Goal: Transaction & Acquisition: Obtain resource

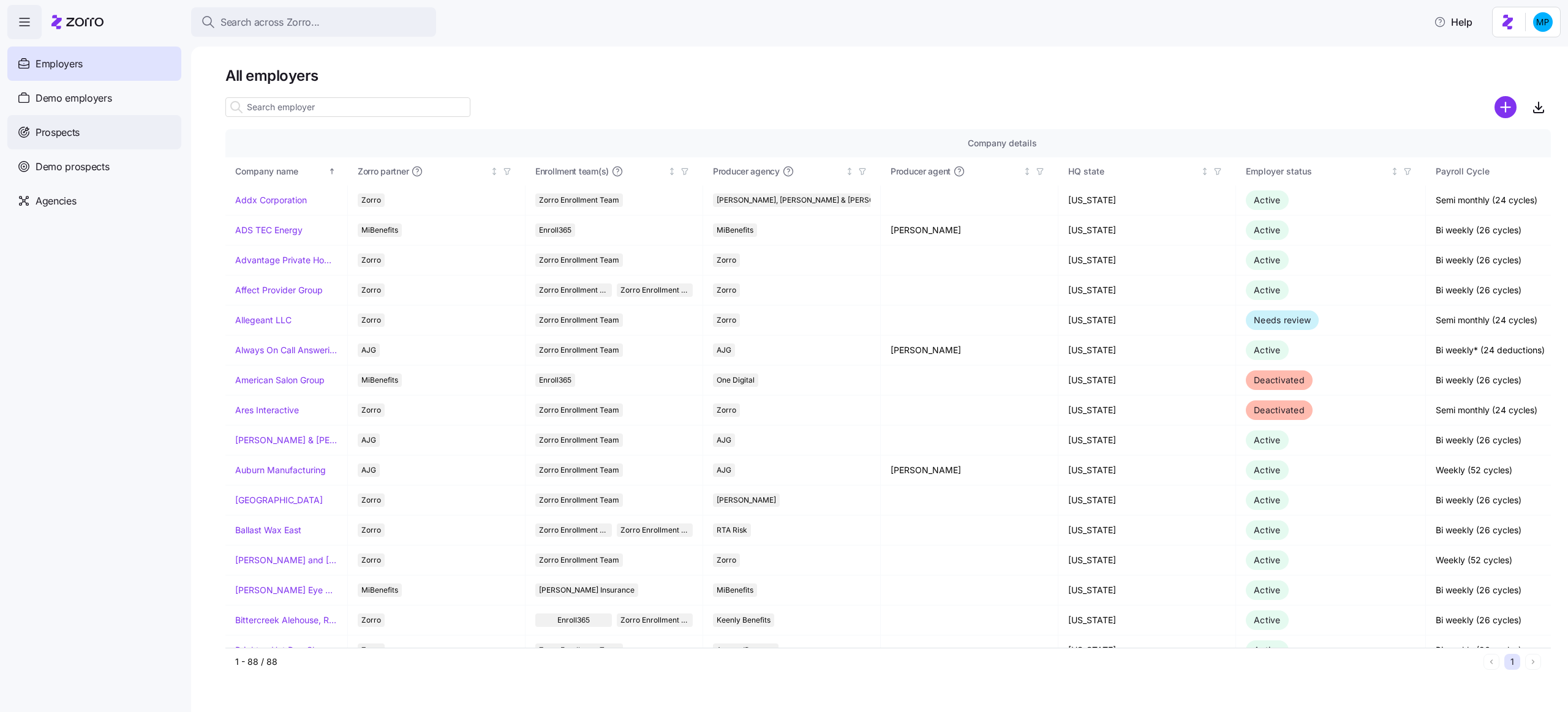
click at [118, 133] on div "Prospects" at bounding box center [94, 132] width 174 height 34
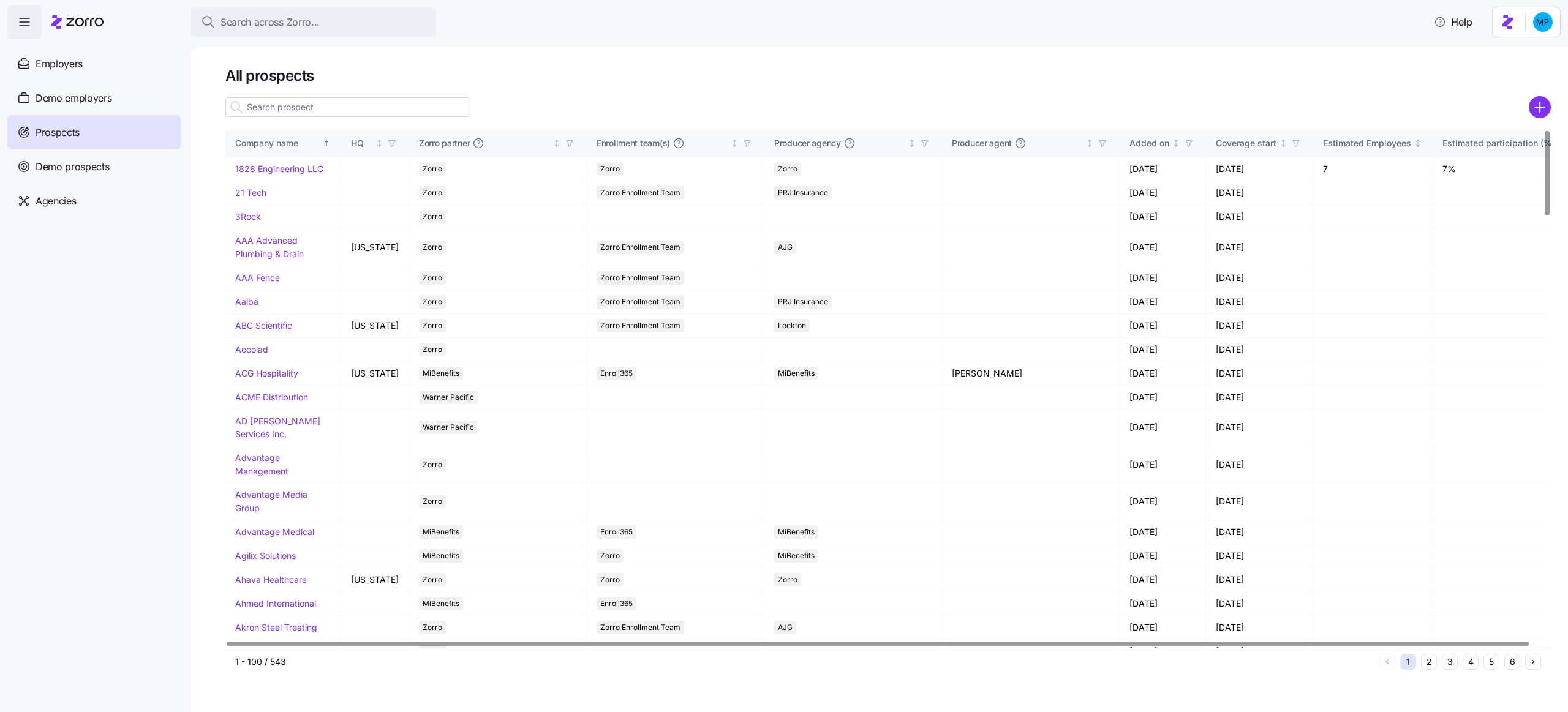
click at [422, 104] on input at bounding box center [348, 108] width 245 height 20
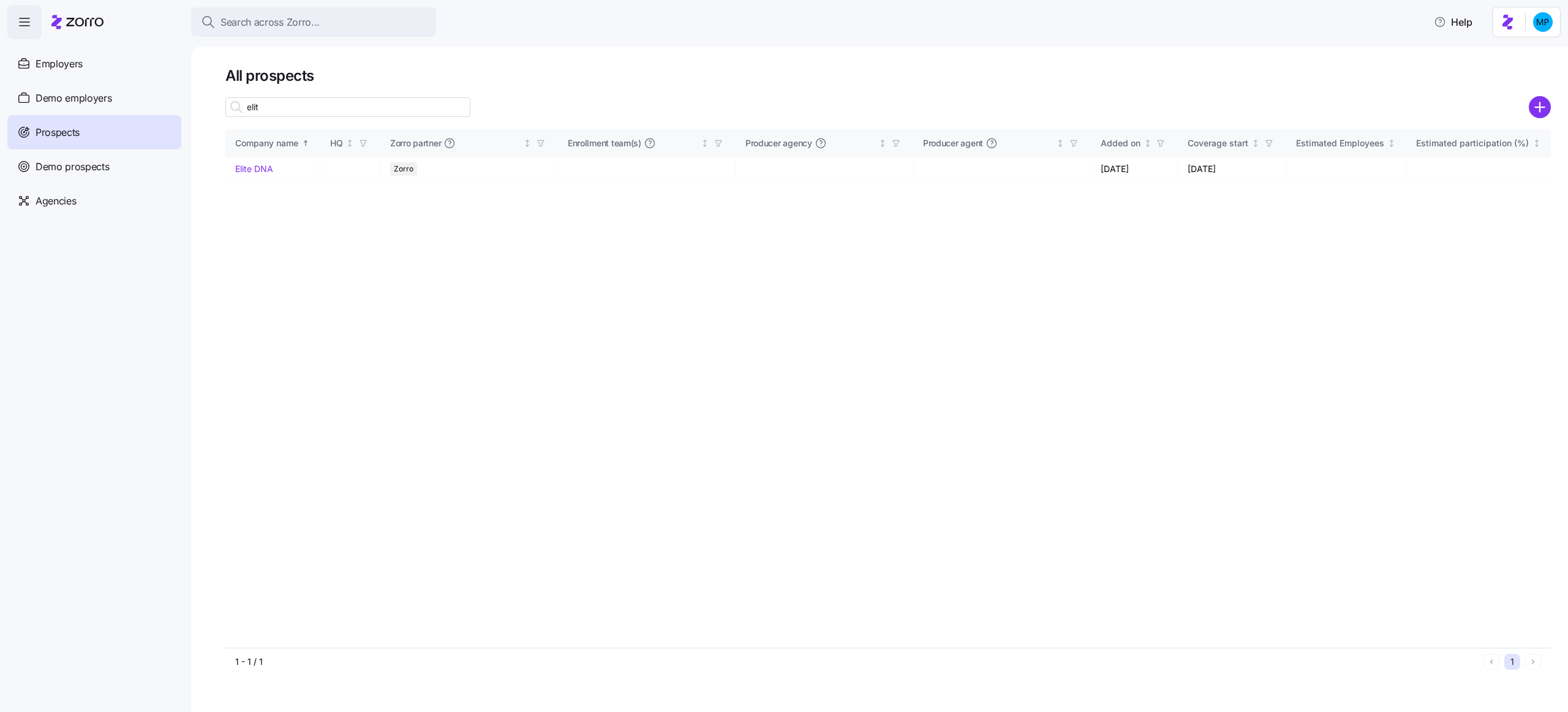
type input "elit"
click at [408, 117] on div "elit" at bounding box center [348, 108] width 245 height 25
click at [398, 103] on input "elit" at bounding box center [348, 108] width 245 height 20
click at [247, 167] on link "Elite DNA" at bounding box center [254, 168] width 38 height 11
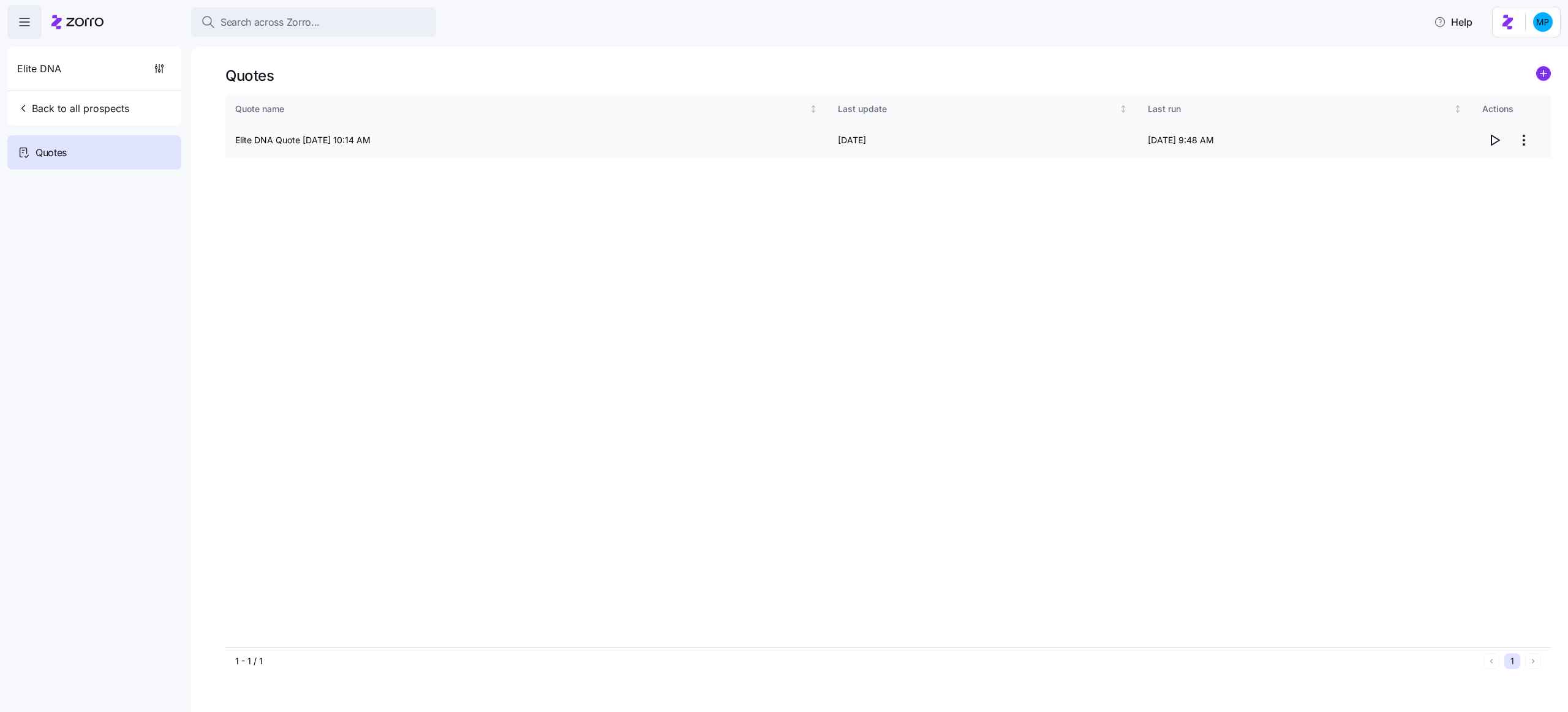
click at [1495, 142] on icon "button" at bounding box center [1496, 140] width 8 height 10
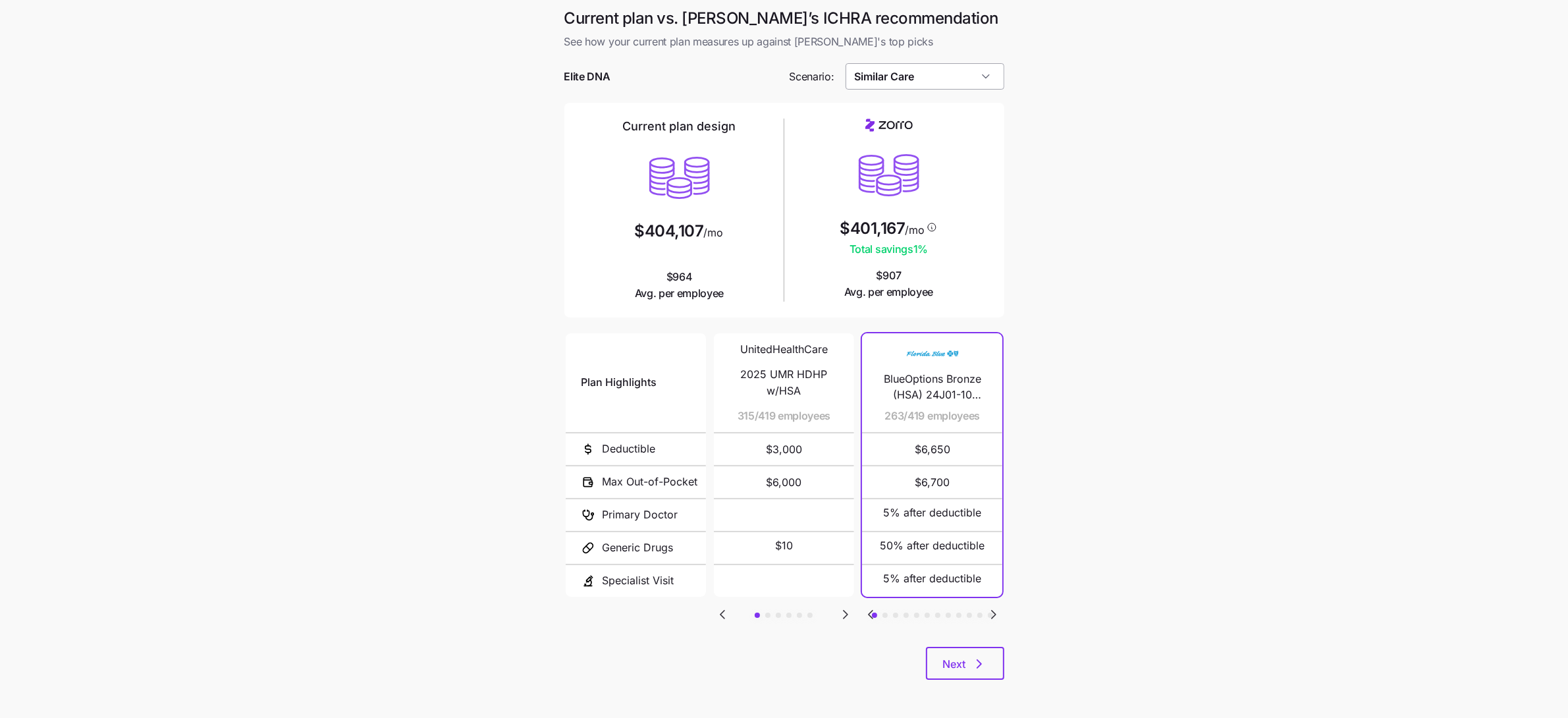
click at [962, 78] on input "Similar Care" at bounding box center [925, 77] width 158 height 27
click at [946, 102] on div "Low Cost Gold" at bounding box center [925, 112] width 148 height 25
type input "Low Cost Gold"
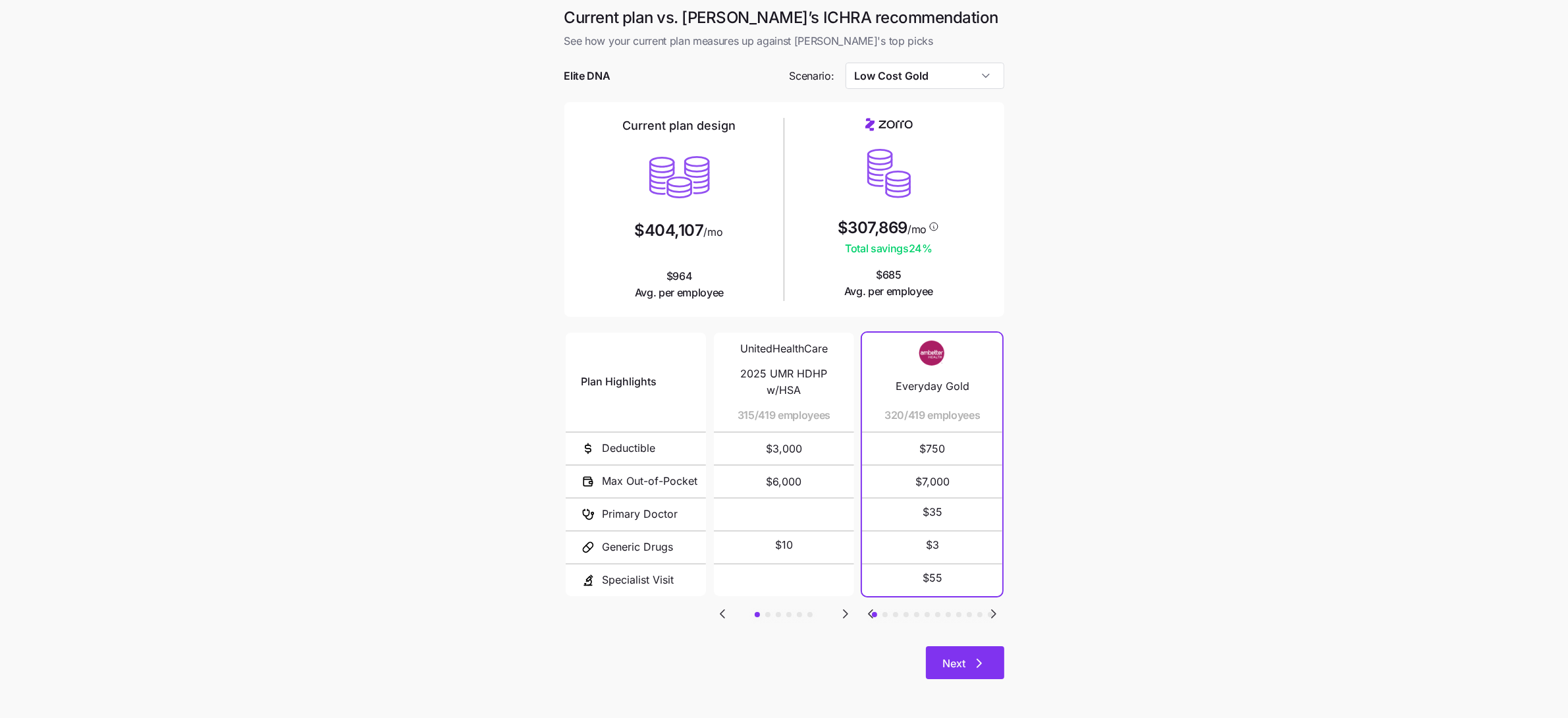
click at [961, 657] on span "Next" at bounding box center [955, 664] width 23 height 16
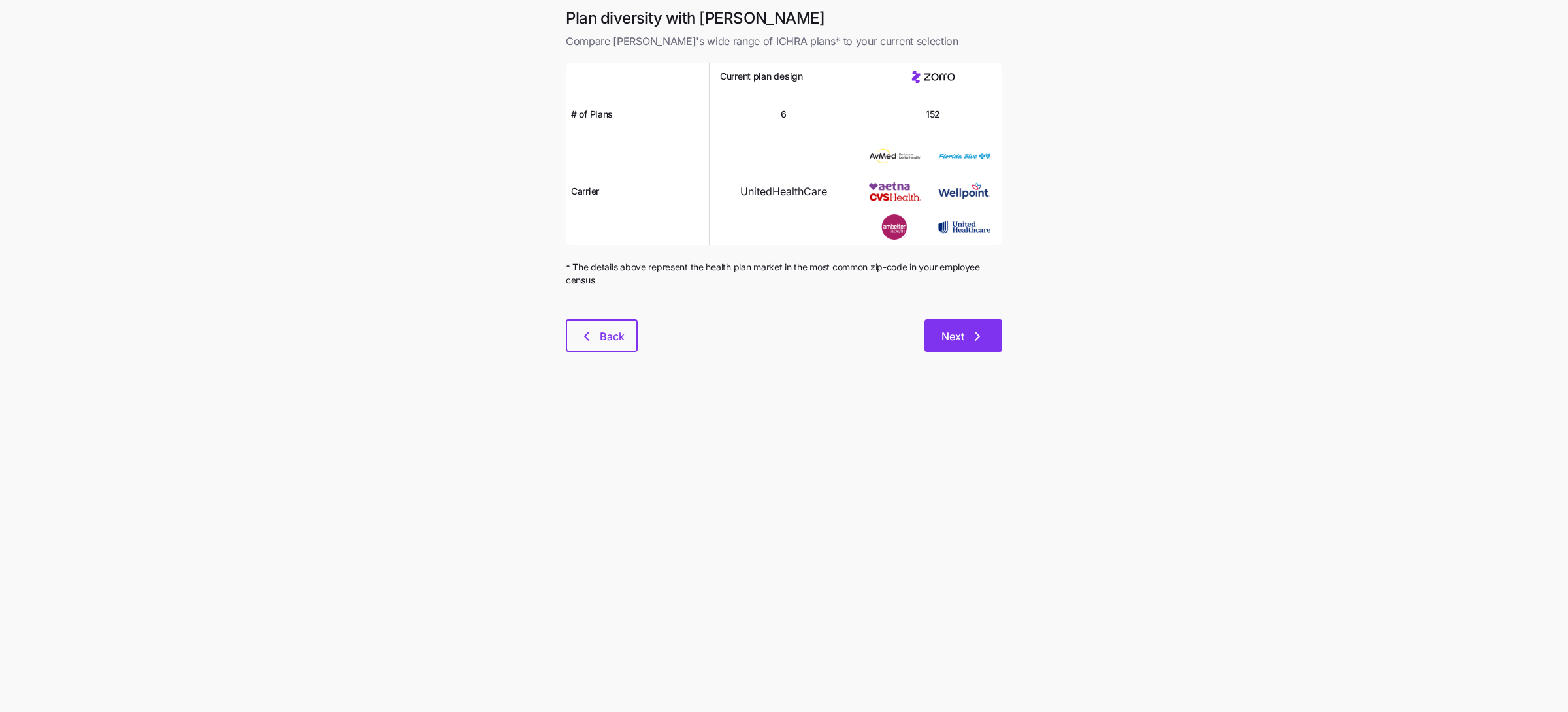
click at [972, 329] on icon "button" at bounding box center [978, 337] width 16 height 16
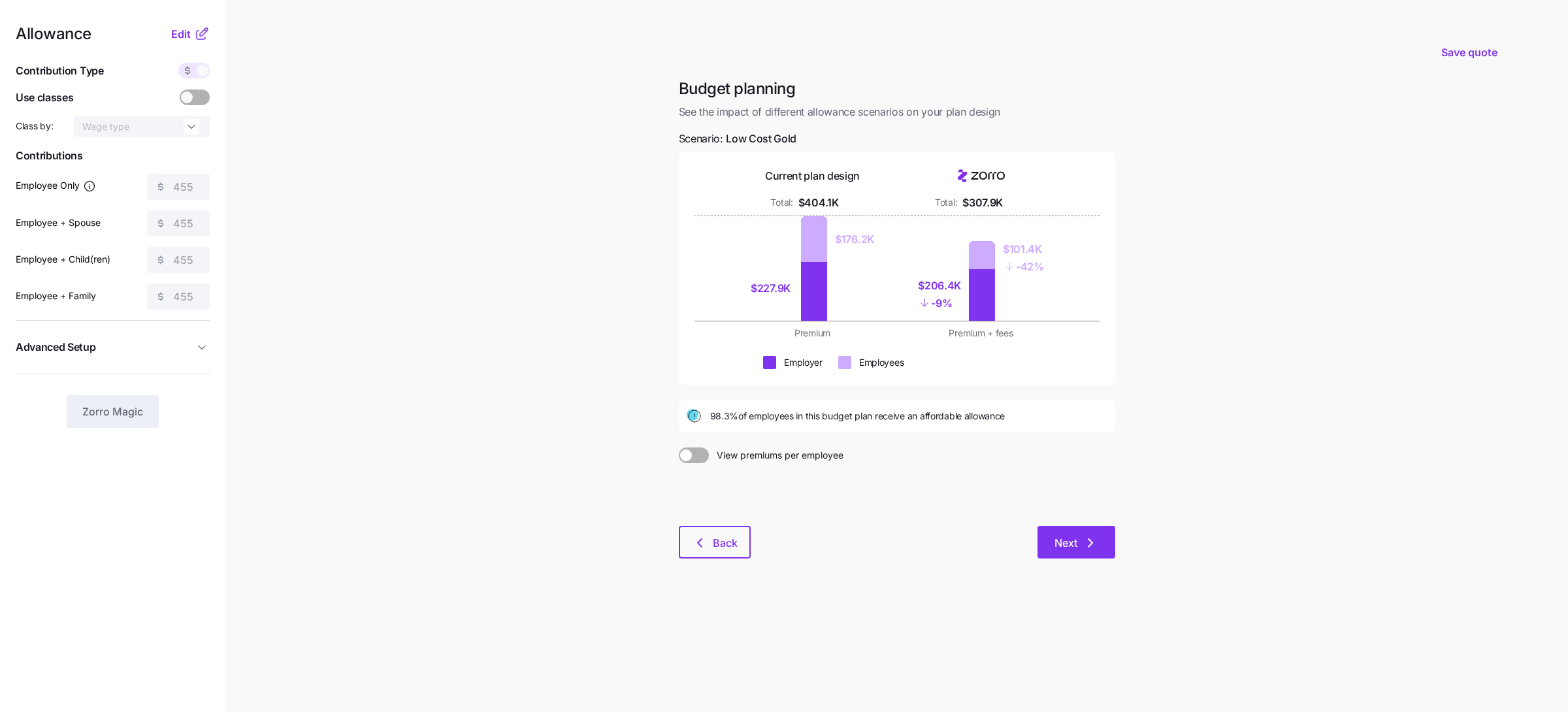
click at [1080, 541] on span "Next" at bounding box center [1077, 543] width 44 height 16
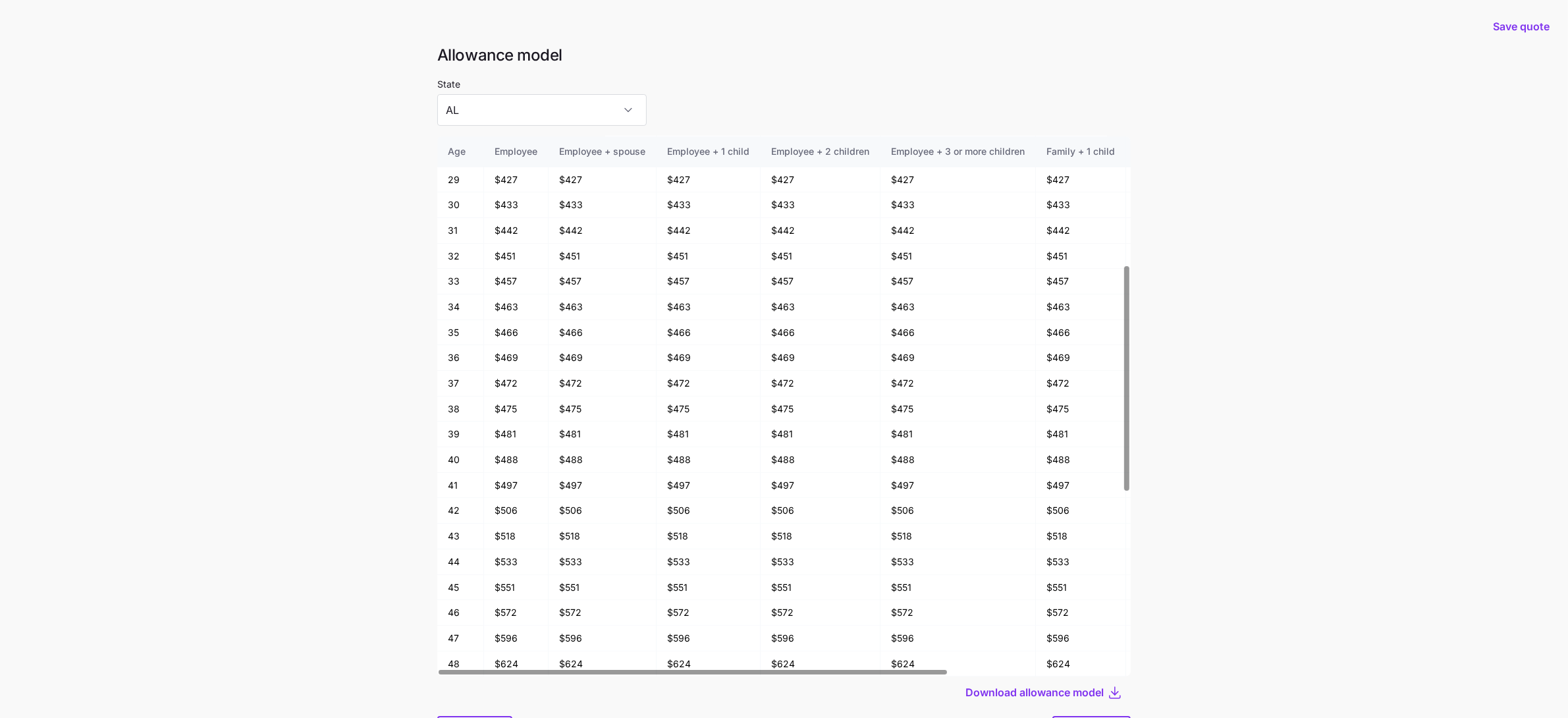
scroll to position [70, 0]
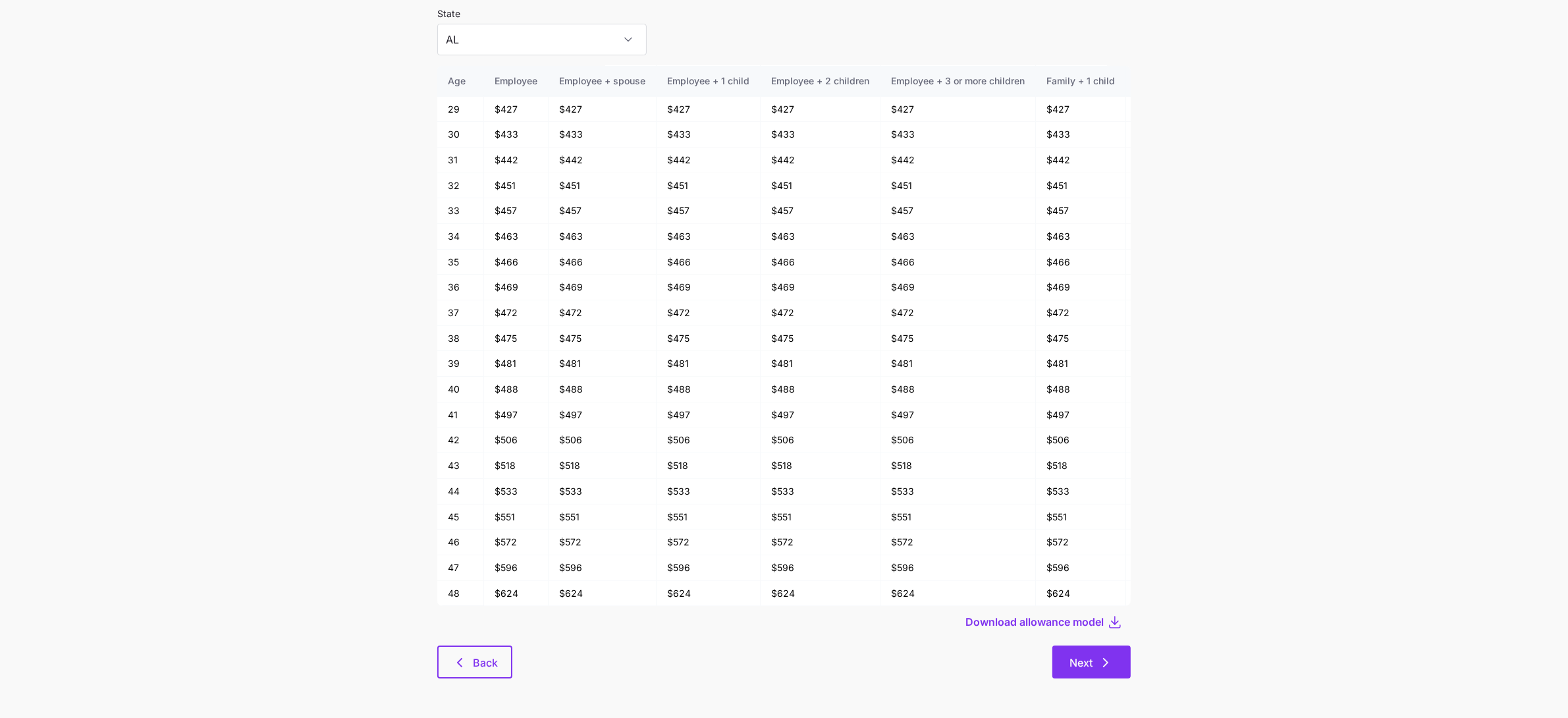
click at [1099, 670] on icon "button" at bounding box center [1106, 663] width 16 height 16
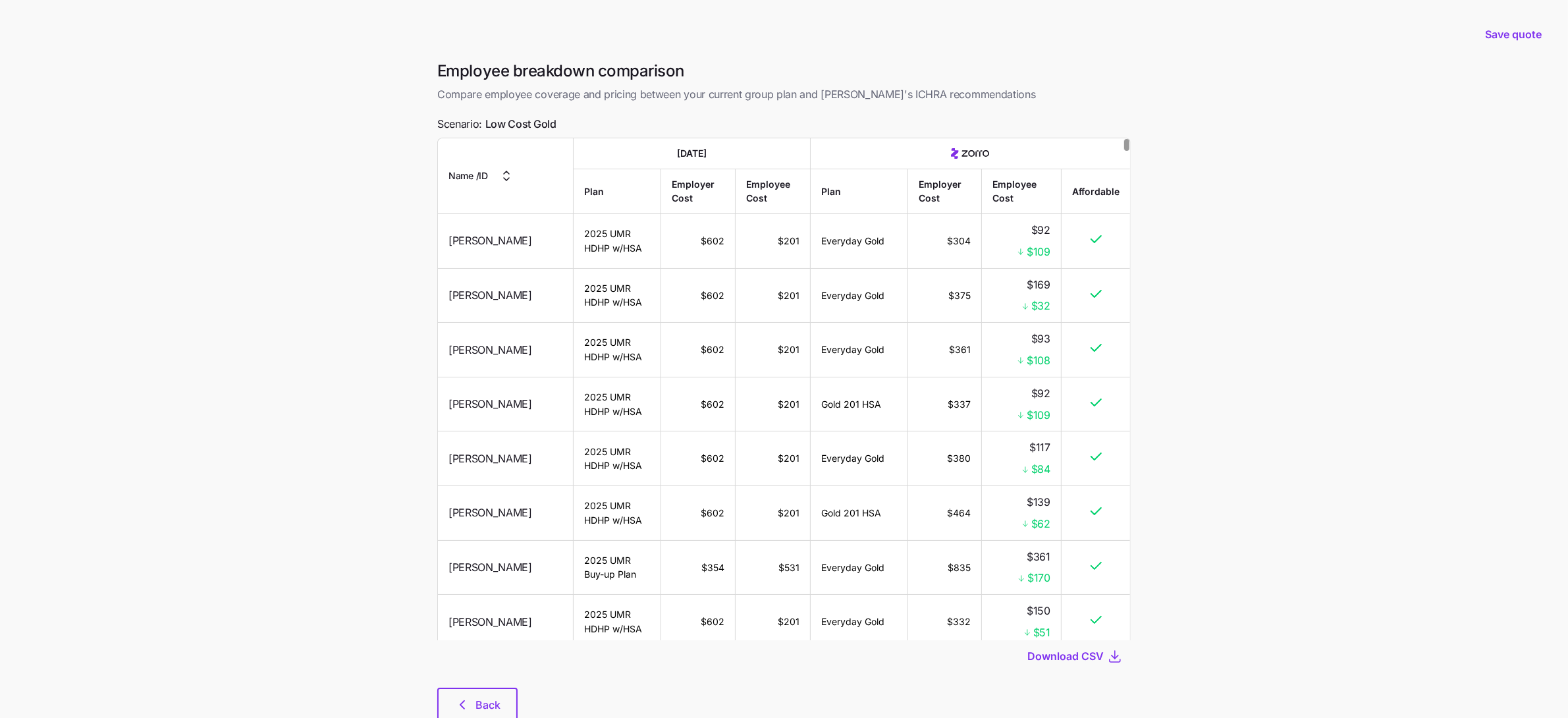
scroll to position [4759, 0]
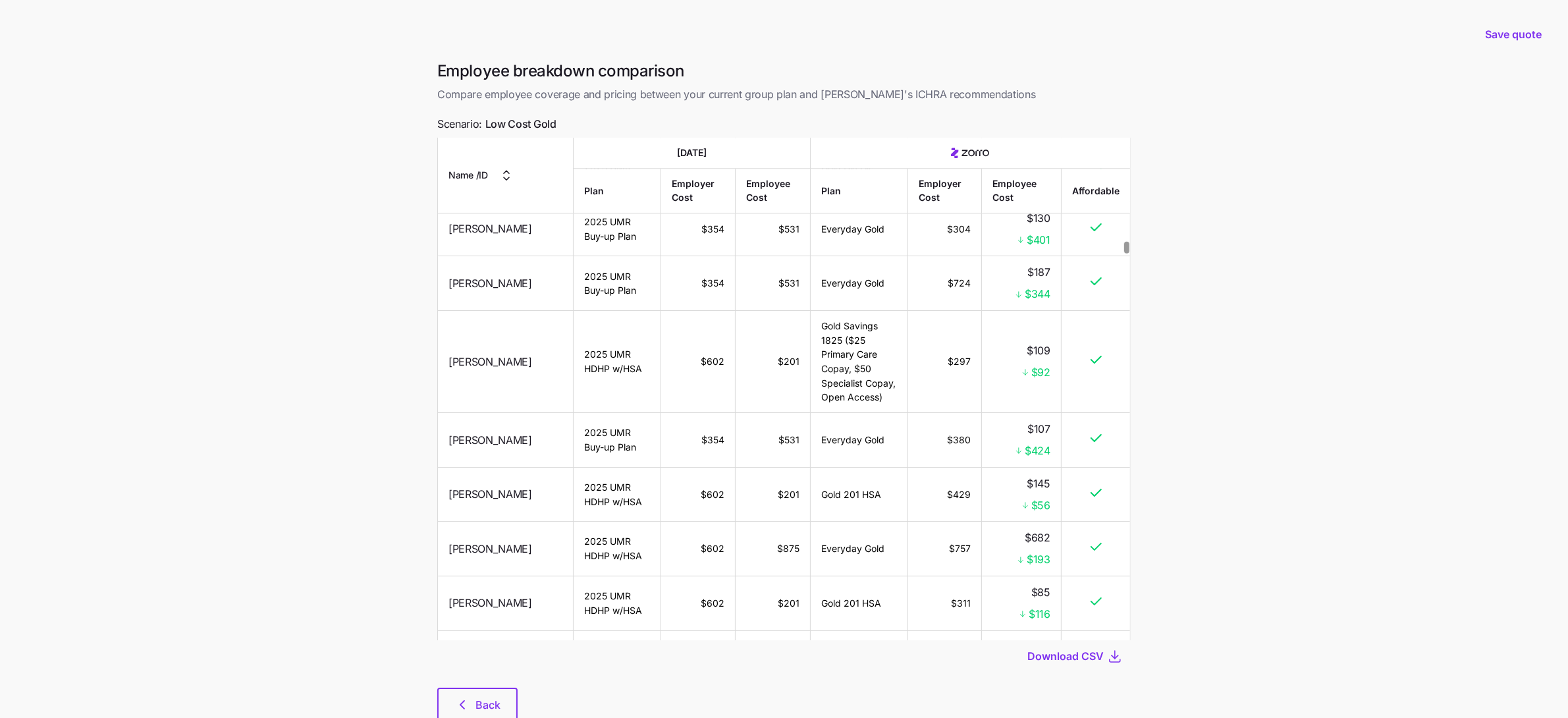
click at [594, 413] on td "2025 UMR Buy-up Plan" at bounding box center [617, 440] width 87 height 54
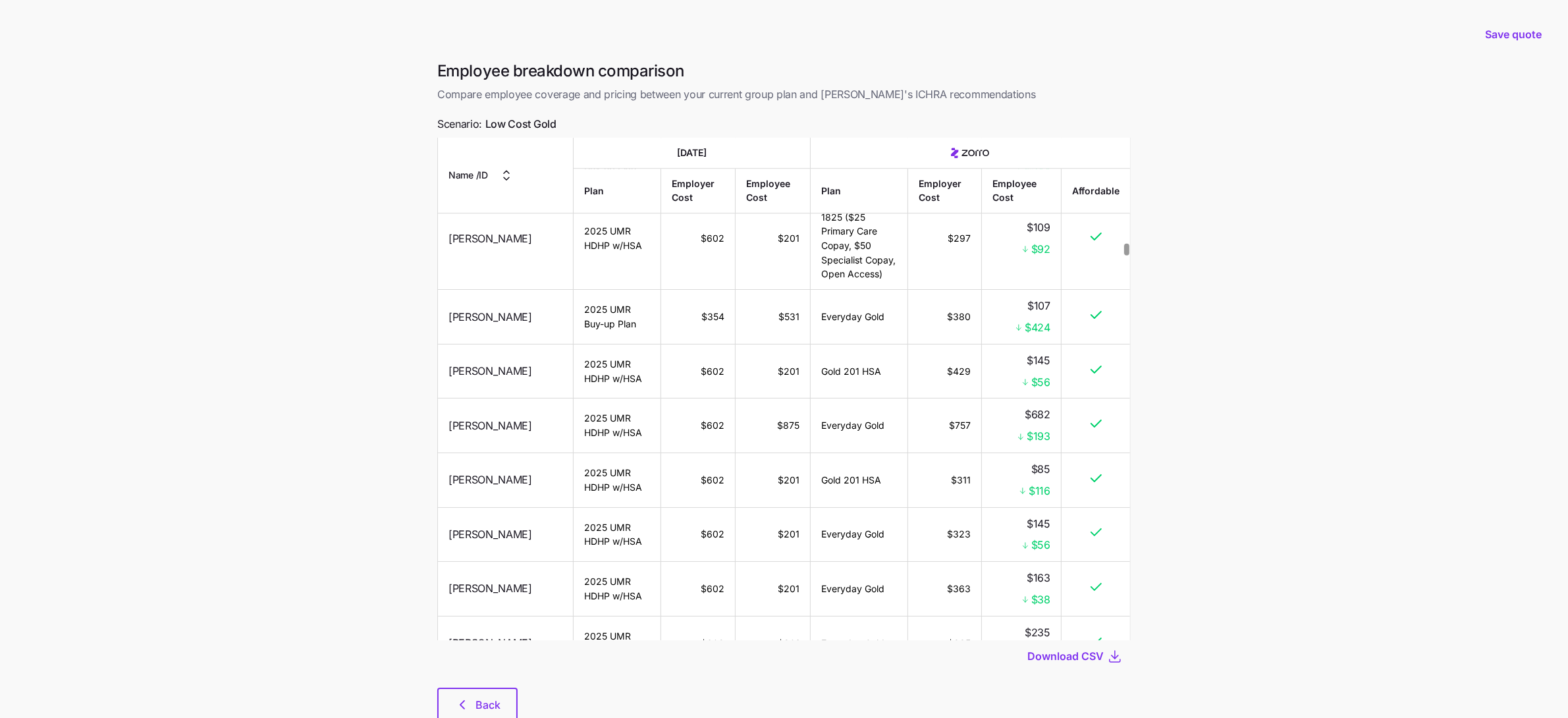
scroll to position [4927, 0]
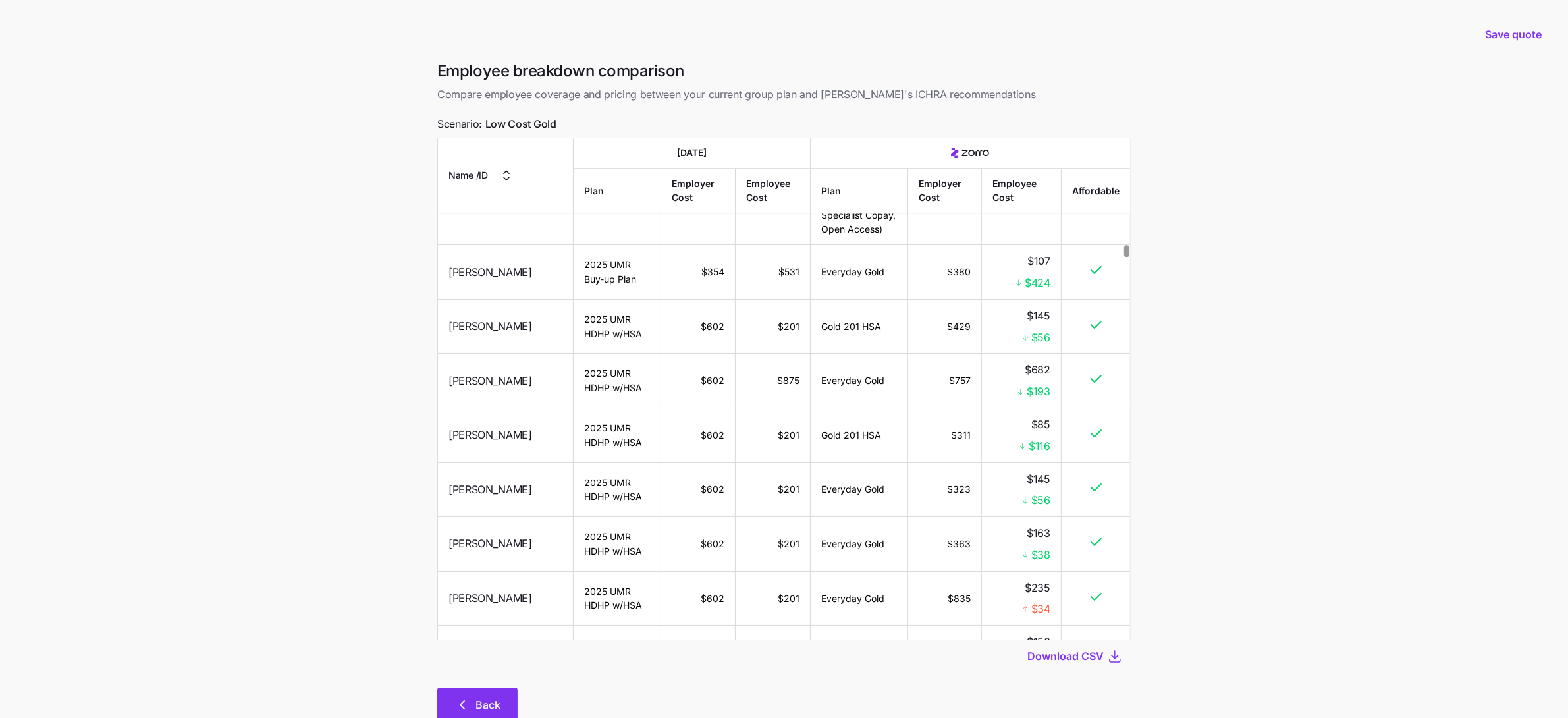
click at [495, 699] on span "Back" at bounding box center [488, 706] width 25 height 16
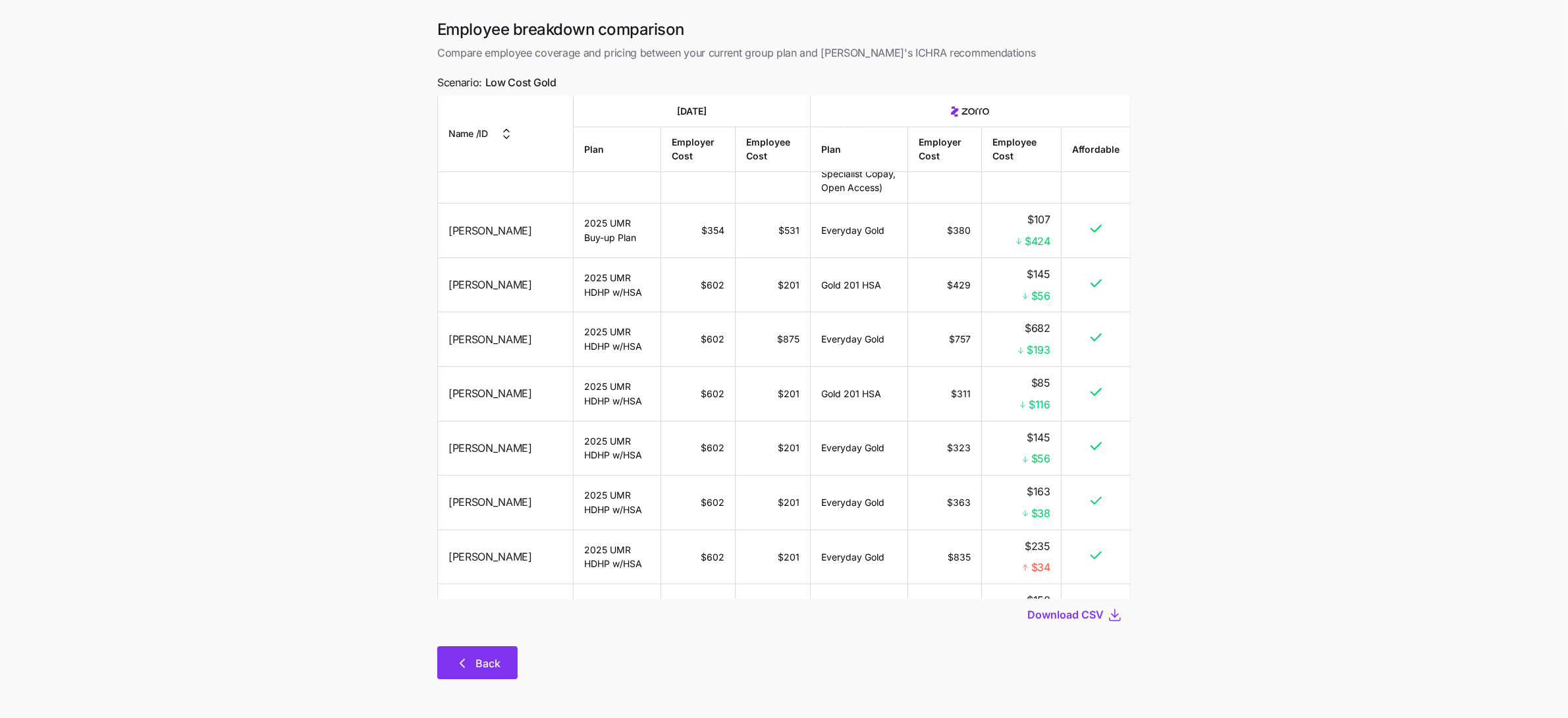
click at [488, 666] on span "Back" at bounding box center [488, 664] width 25 height 16
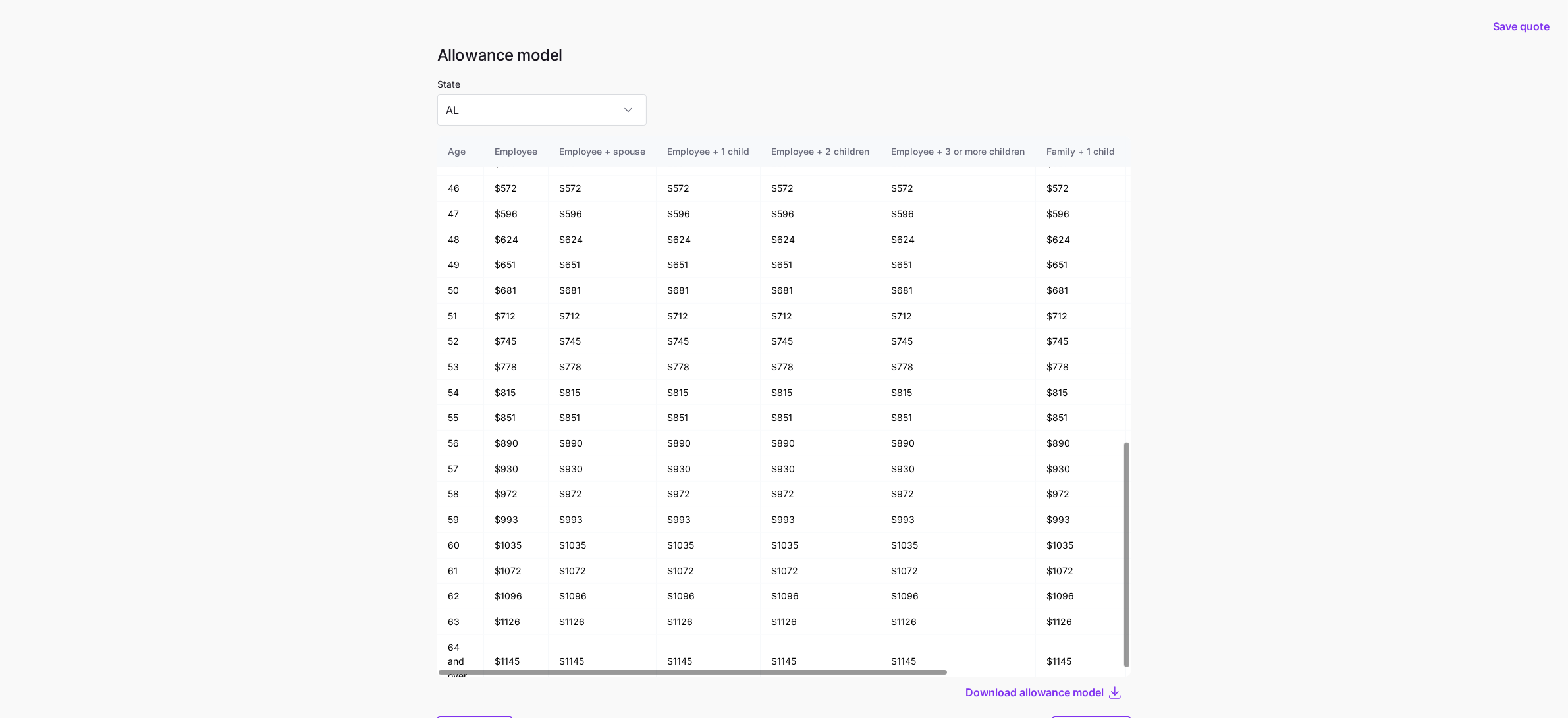
scroll to position [70, 0]
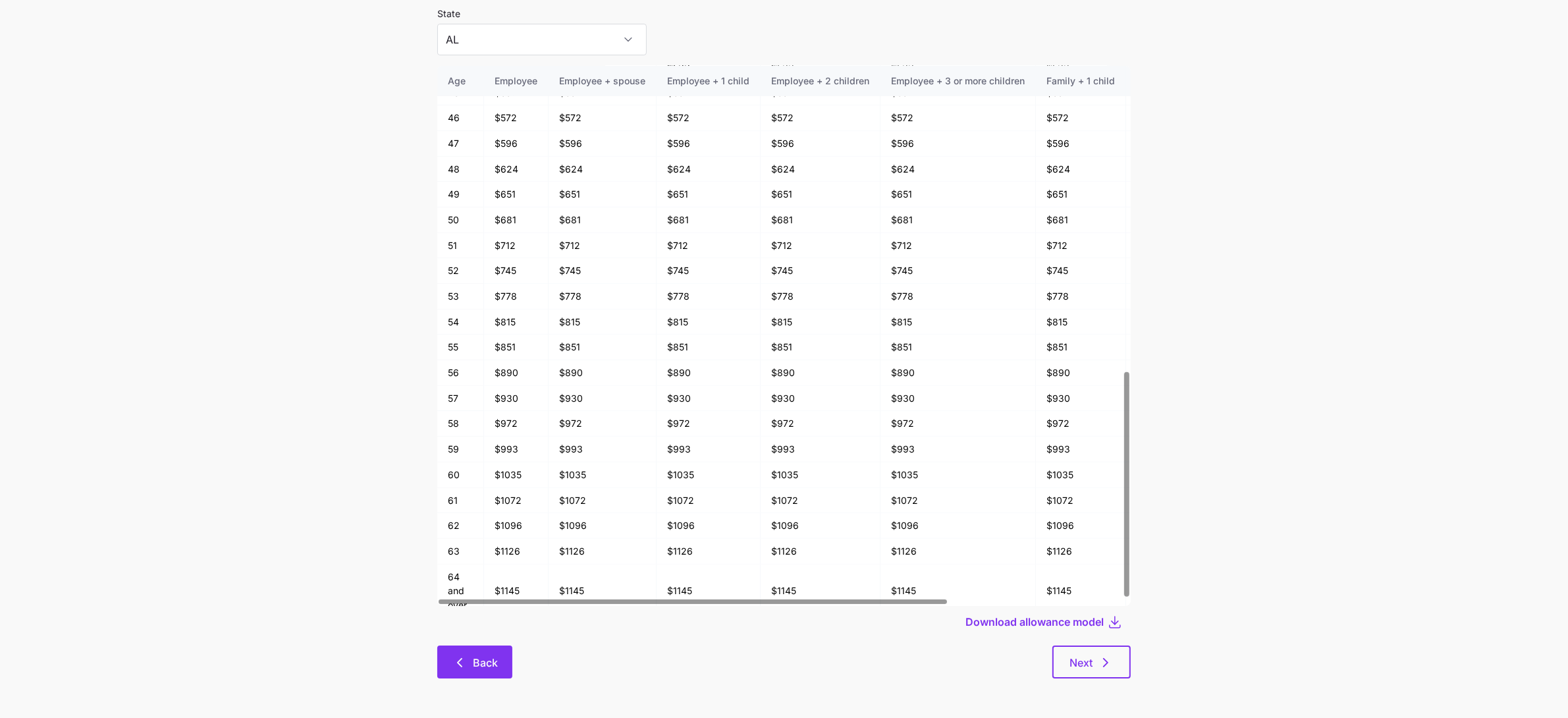
click at [476, 649] on button "Back" at bounding box center [475, 662] width 75 height 33
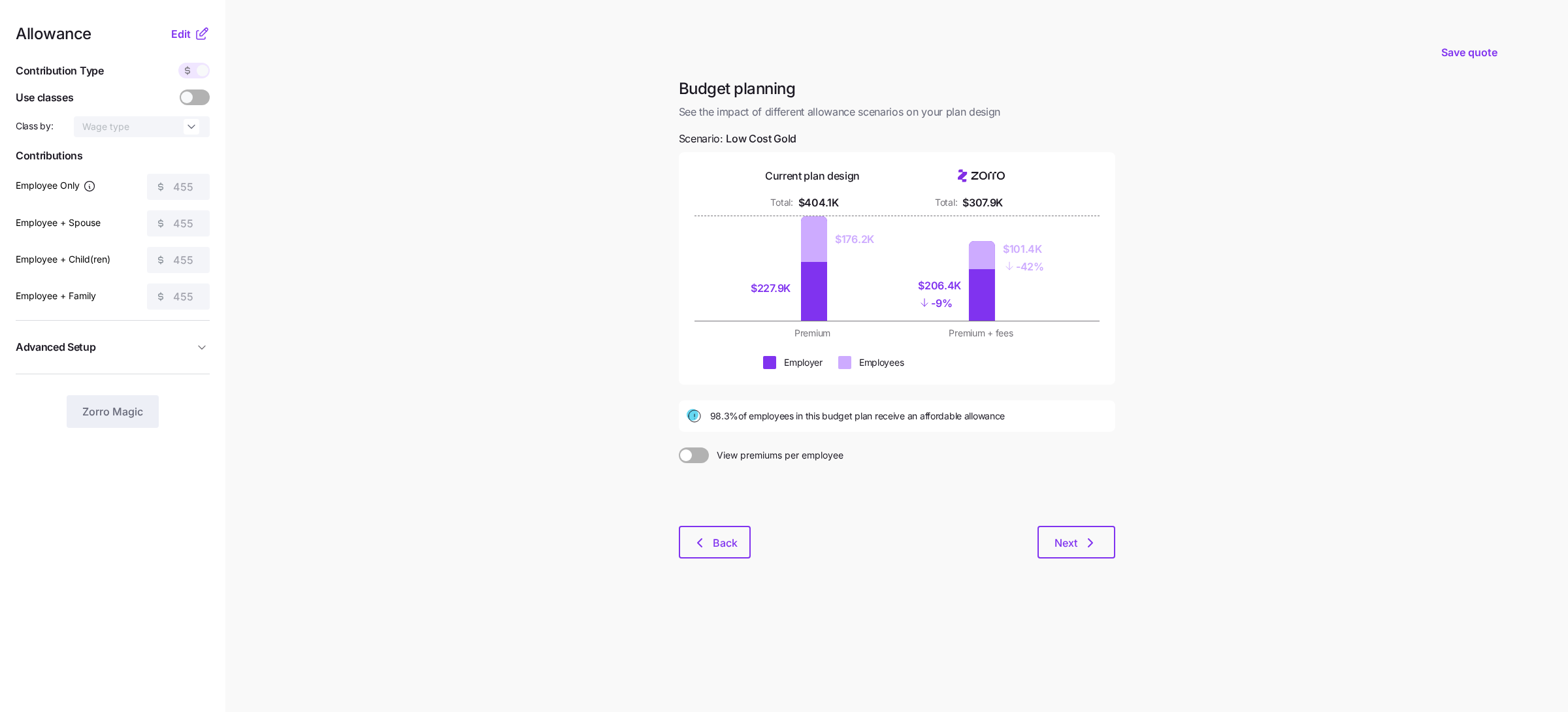
drag, startPoint x: 934, startPoint y: 305, endPoint x: 953, endPoint y: 308, distance: 19.2
click at [953, 307] on div "- 9%" at bounding box center [939, 303] width 43 height 18
click at [190, 33] on span "Edit" at bounding box center [181, 34] width 19 height 16
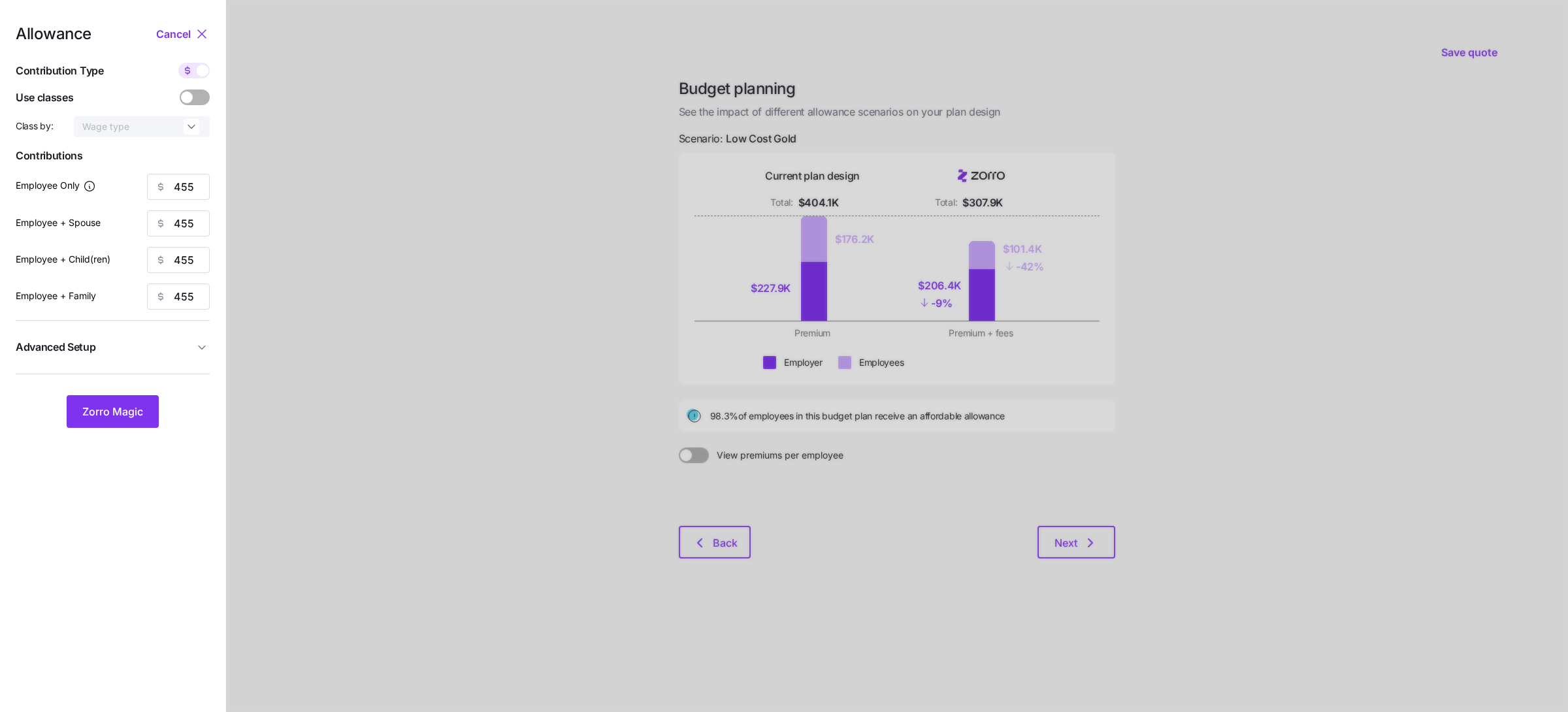
click at [208, 34] on icon at bounding box center [202, 34] width 16 height 16
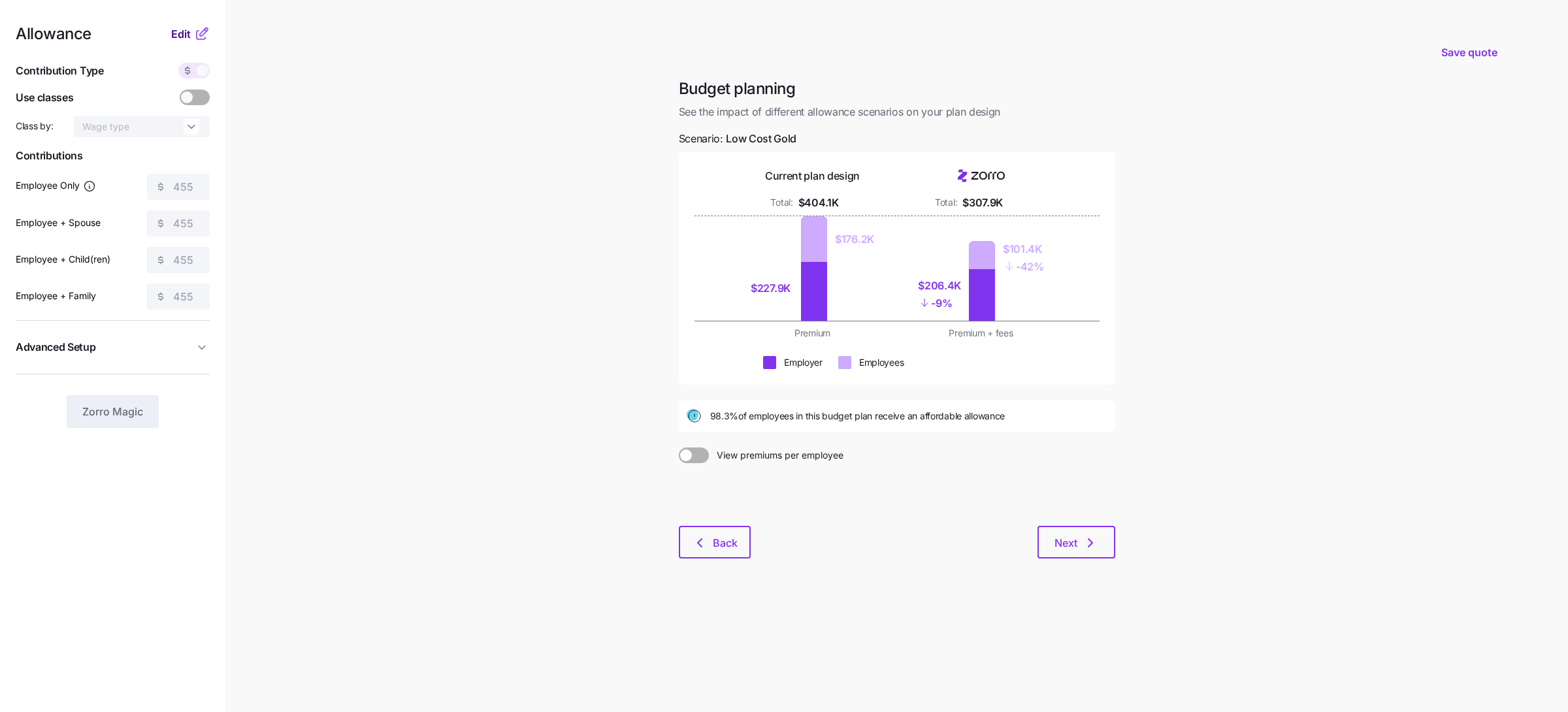
click at [184, 34] on span "Edit" at bounding box center [181, 34] width 19 height 16
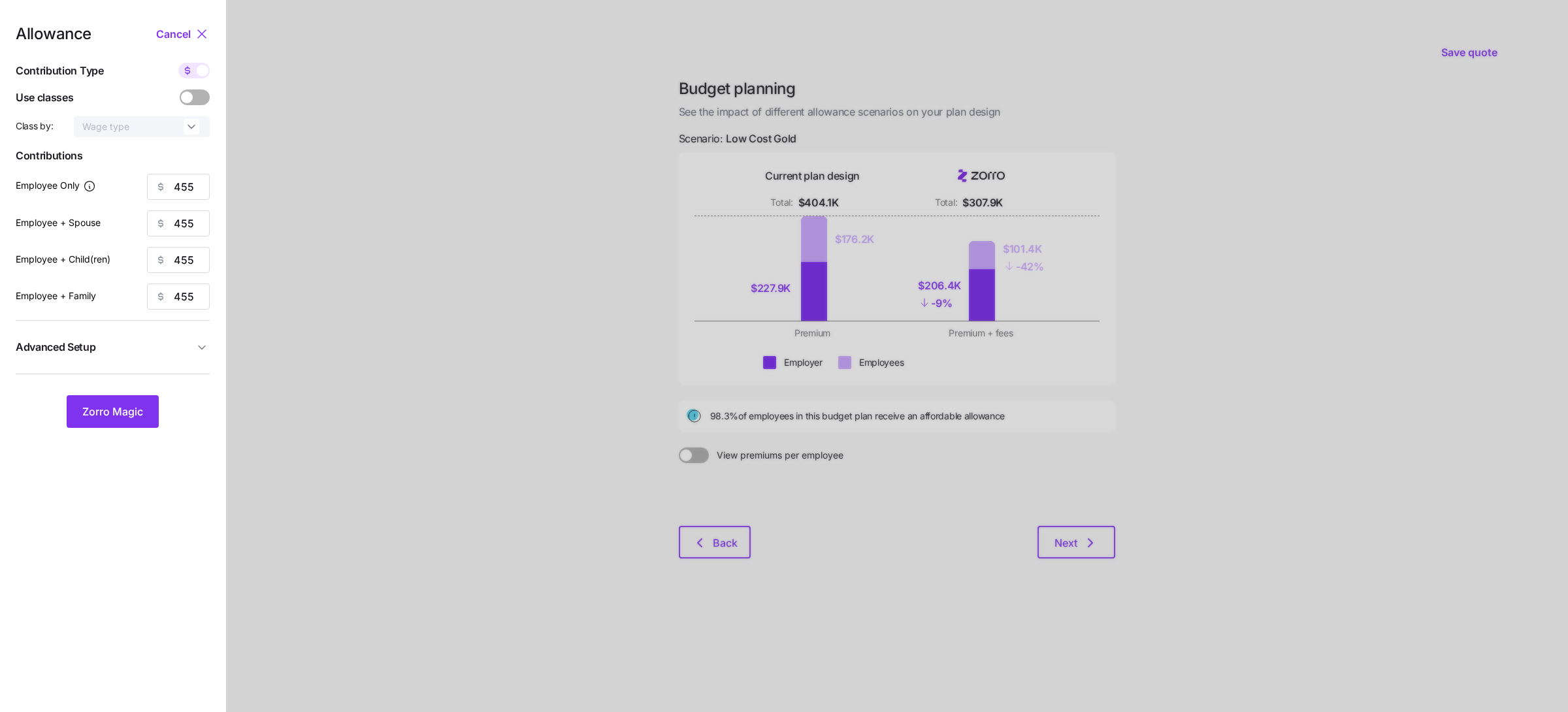
click at [192, 74] on icon at bounding box center [187, 71] width 11 height 11
click at [178, 63] on input "checkbox" at bounding box center [178, 63] width 0 height 0
type input "73"
type input "37"
type input "41"
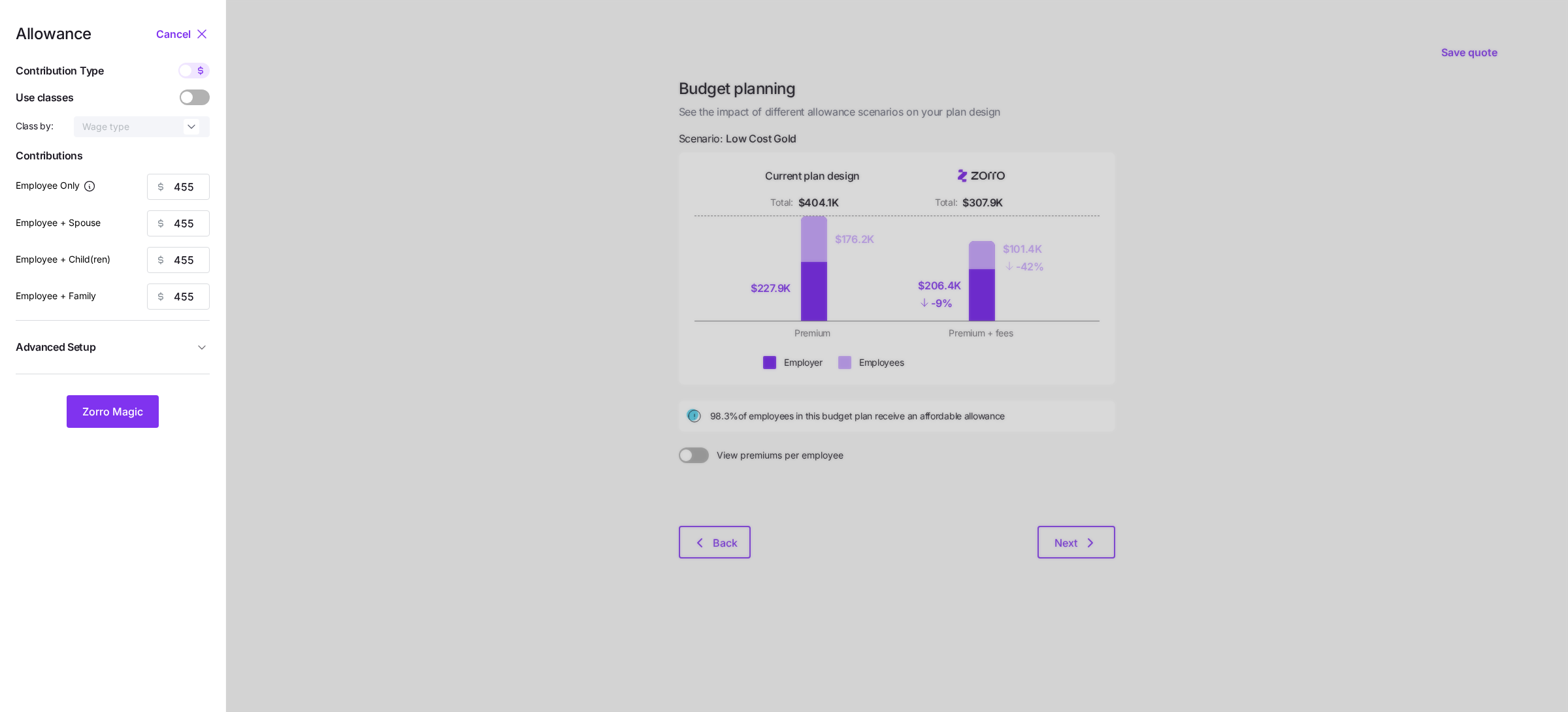
type input "26"
click at [178, 186] on input "73" at bounding box center [178, 187] width 63 height 27
type input "60"
type input "40"
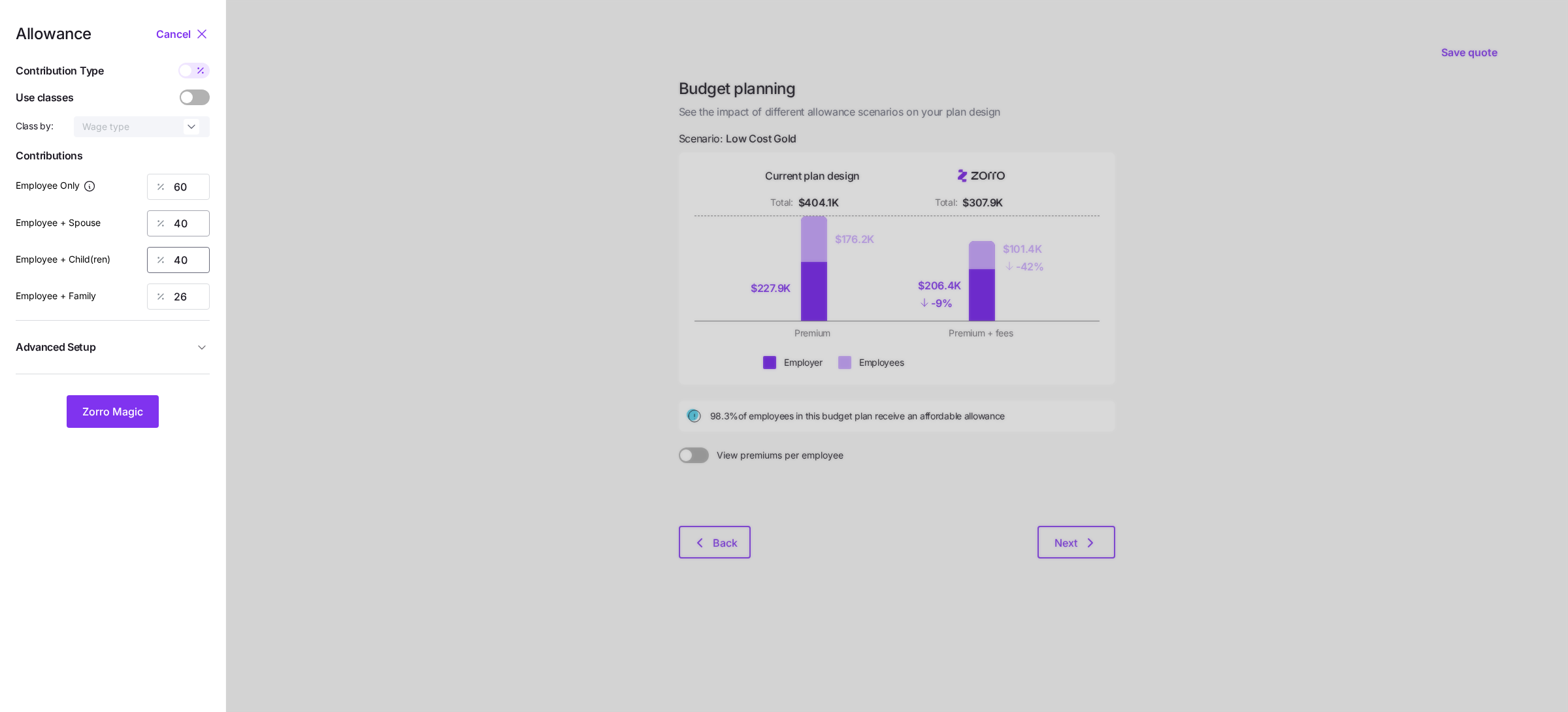
type input "40"
click at [129, 395] on div "Zorro Magic" at bounding box center [113, 411] width 194 height 33
click at [129, 415] on span "Zorro Magic" at bounding box center [112, 412] width 61 height 16
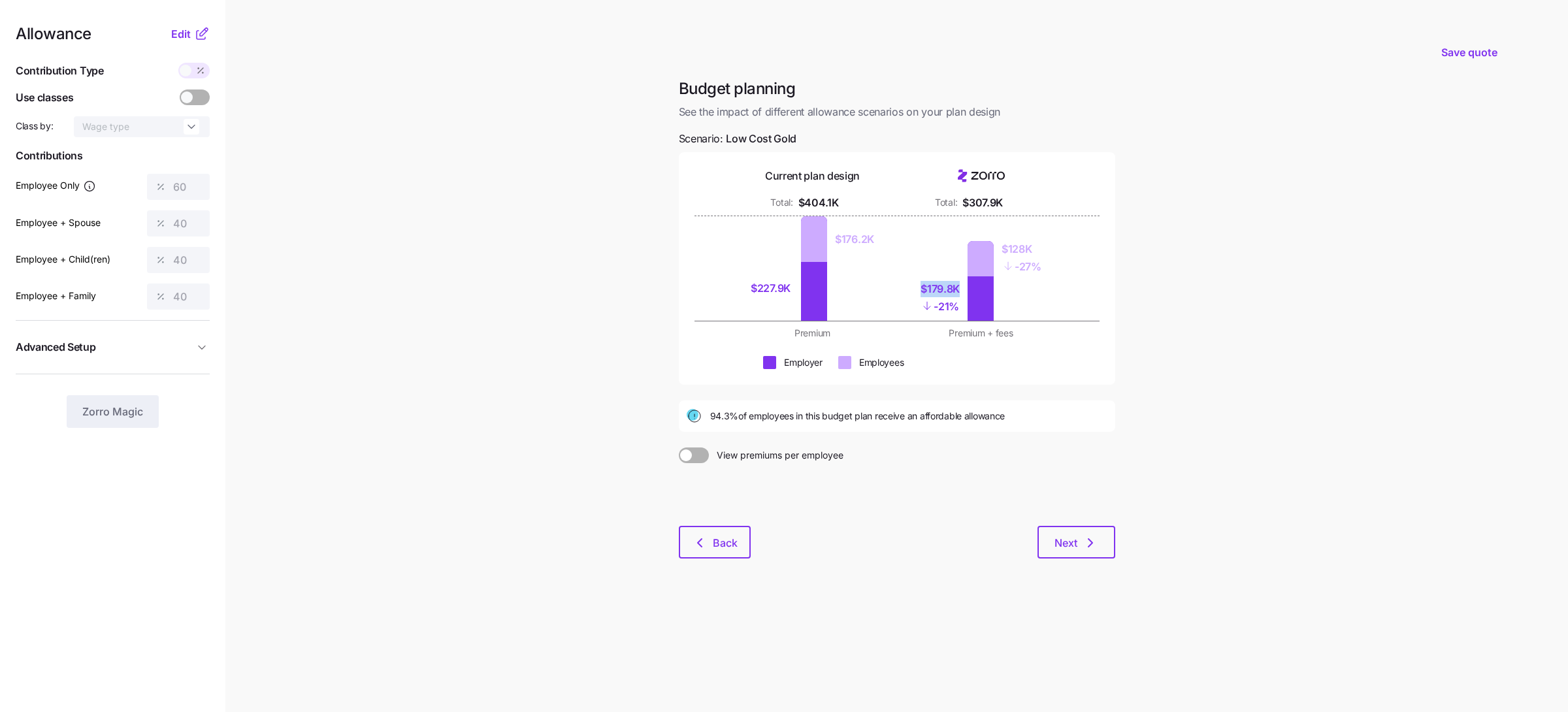
drag, startPoint x: 922, startPoint y: 290, endPoint x: 960, endPoint y: 291, distance: 38.0
click at [960, 291] on div "$179.8K - 21%" at bounding box center [945, 298] width 39 height 47
drag, startPoint x: 755, startPoint y: 289, endPoint x: 792, endPoint y: 290, distance: 37.0
click at [792, 290] on div "$227.9K" at bounding box center [772, 288] width 42 height 16
click at [769, 291] on div "$227.9K" at bounding box center [772, 288] width 42 height 16
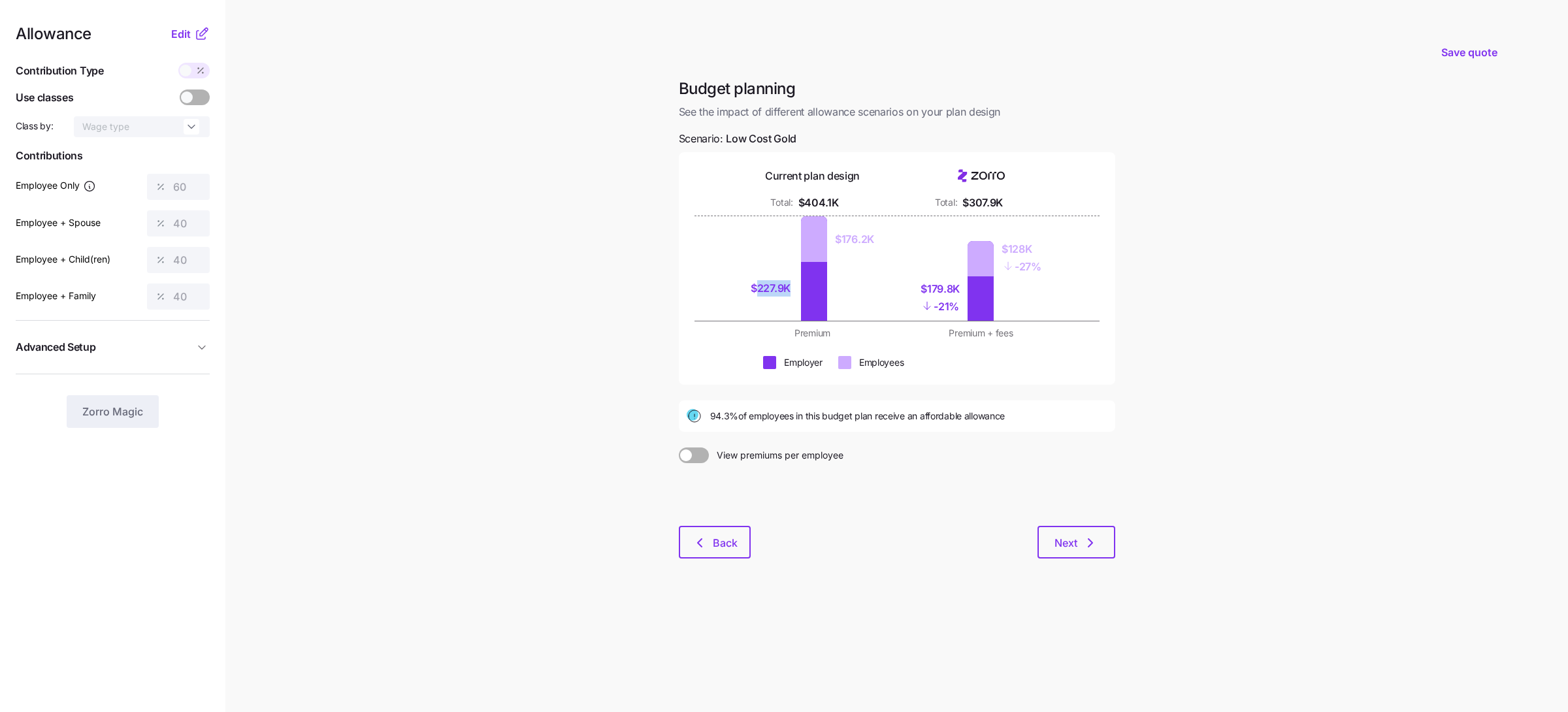
click at [769, 291] on div "$227.9K" at bounding box center [772, 288] width 42 height 16
drag, startPoint x: 922, startPoint y: 288, endPoint x: 964, endPoint y: 289, distance: 42.0
click at [964, 289] on div "$179.8K - 21%" at bounding box center [945, 298] width 39 height 47
drag, startPoint x: 711, startPoint y: 416, endPoint x: 731, endPoint y: 416, distance: 20.0
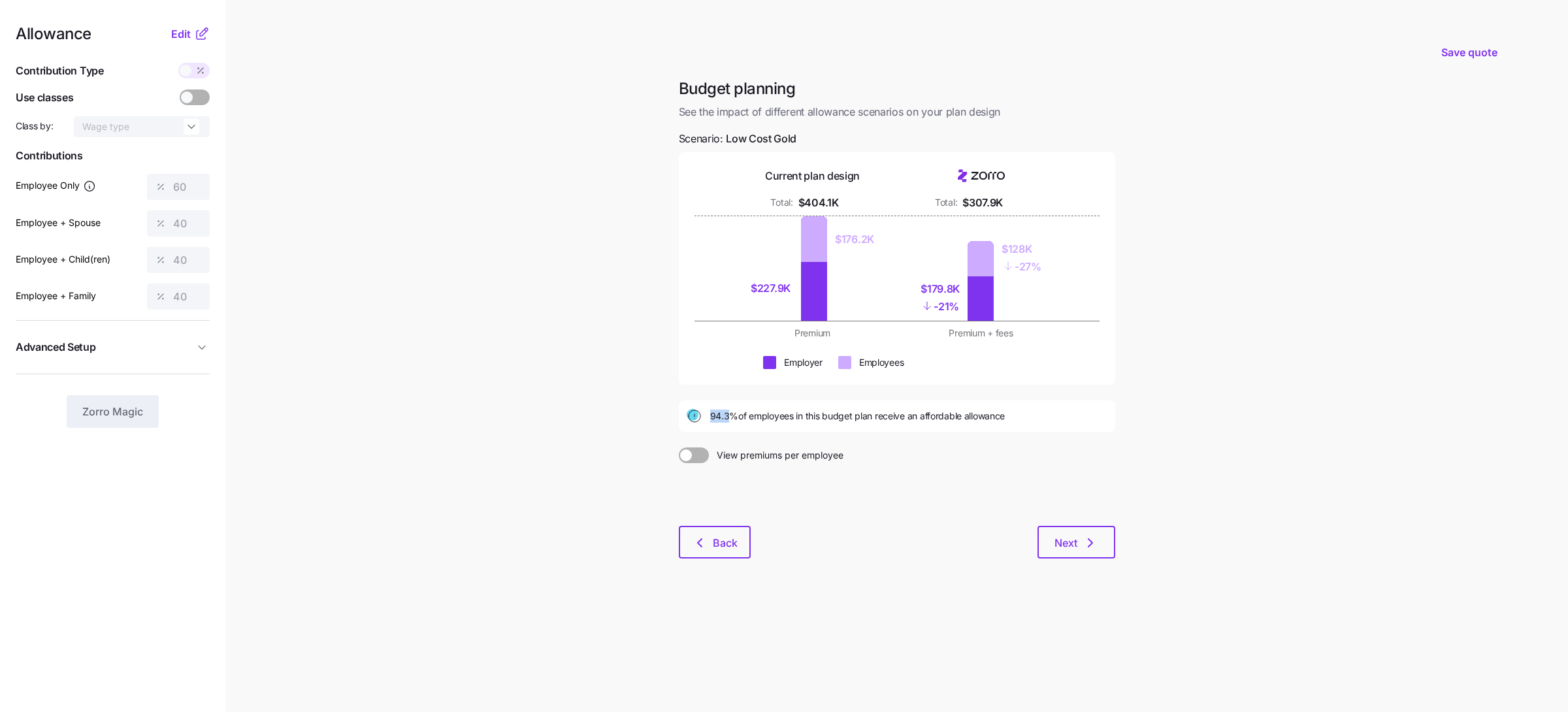
click at [731, 416] on span "94.3% of employees in this budget plan receive an affordable allowance" at bounding box center [858, 416] width 295 height 13
click at [189, 69] on span at bounding box center [185, 70] width 11 height 11
click at [186, 33] on span "Edit" at bounding box center [181, 34] width 19 height 16
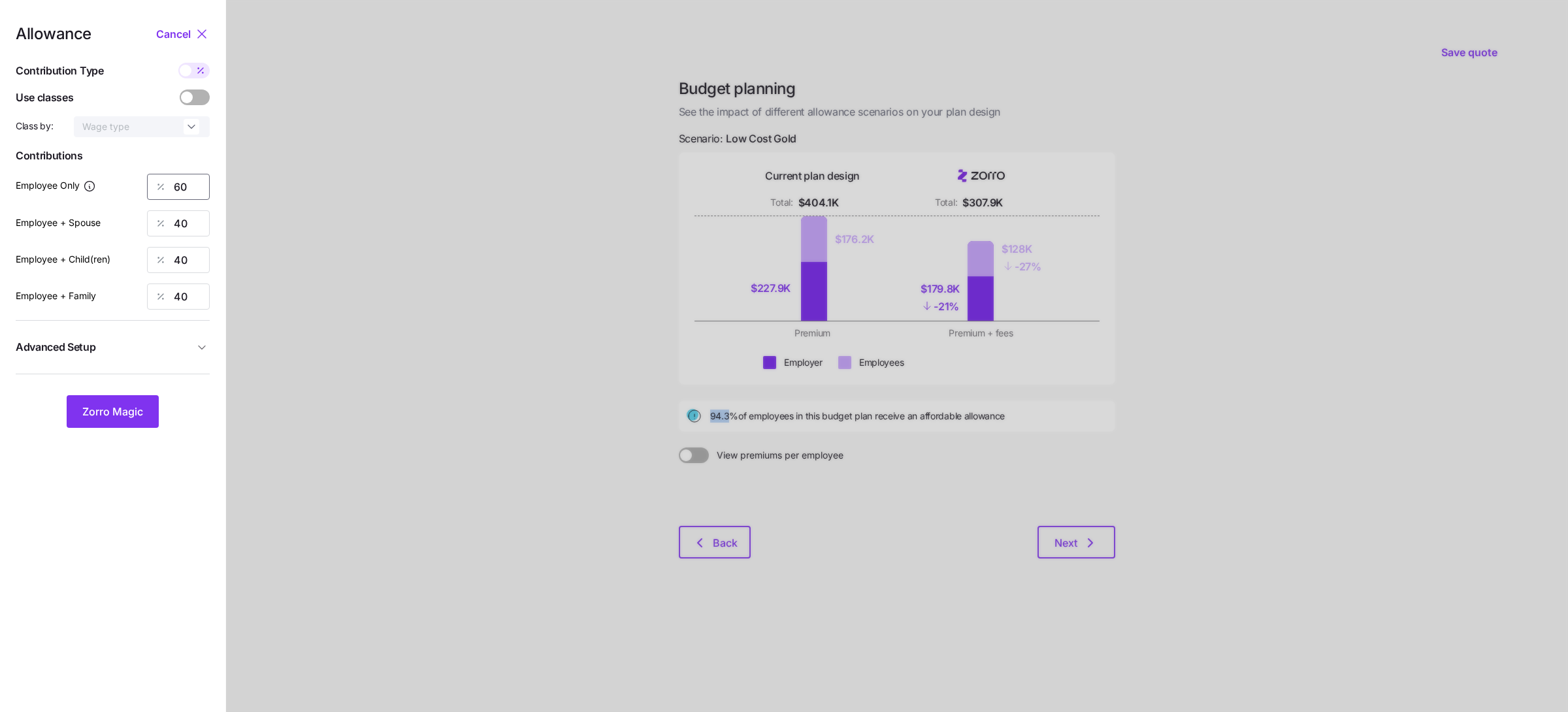
click at [177, 192] on input "60" at bounding box center [178, 187] width 63 height 27
type input "65"
type input "35"
type input "4"
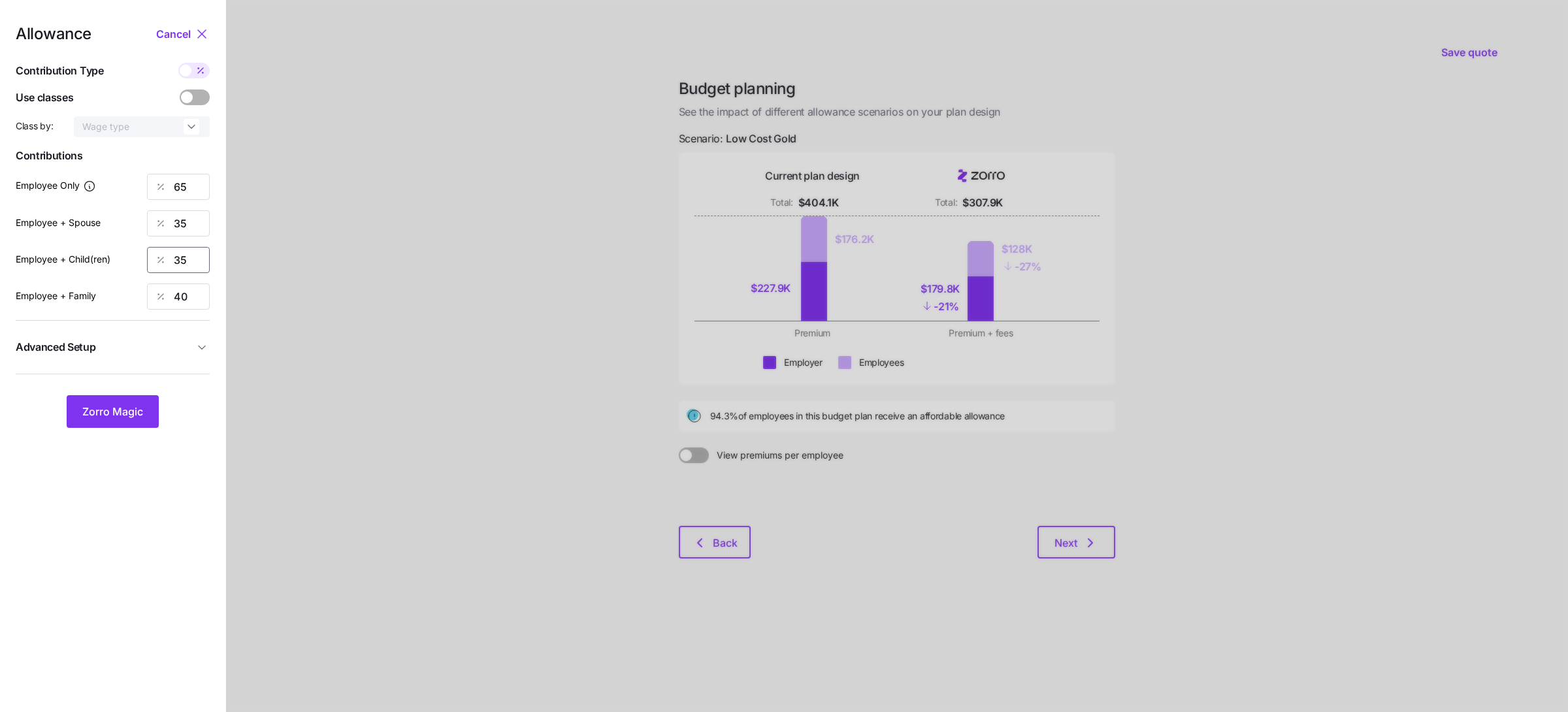
type input "35"
click at [141, 406] on span "Zorro Magic" at bounding box center [112, 412] width 61 height 16
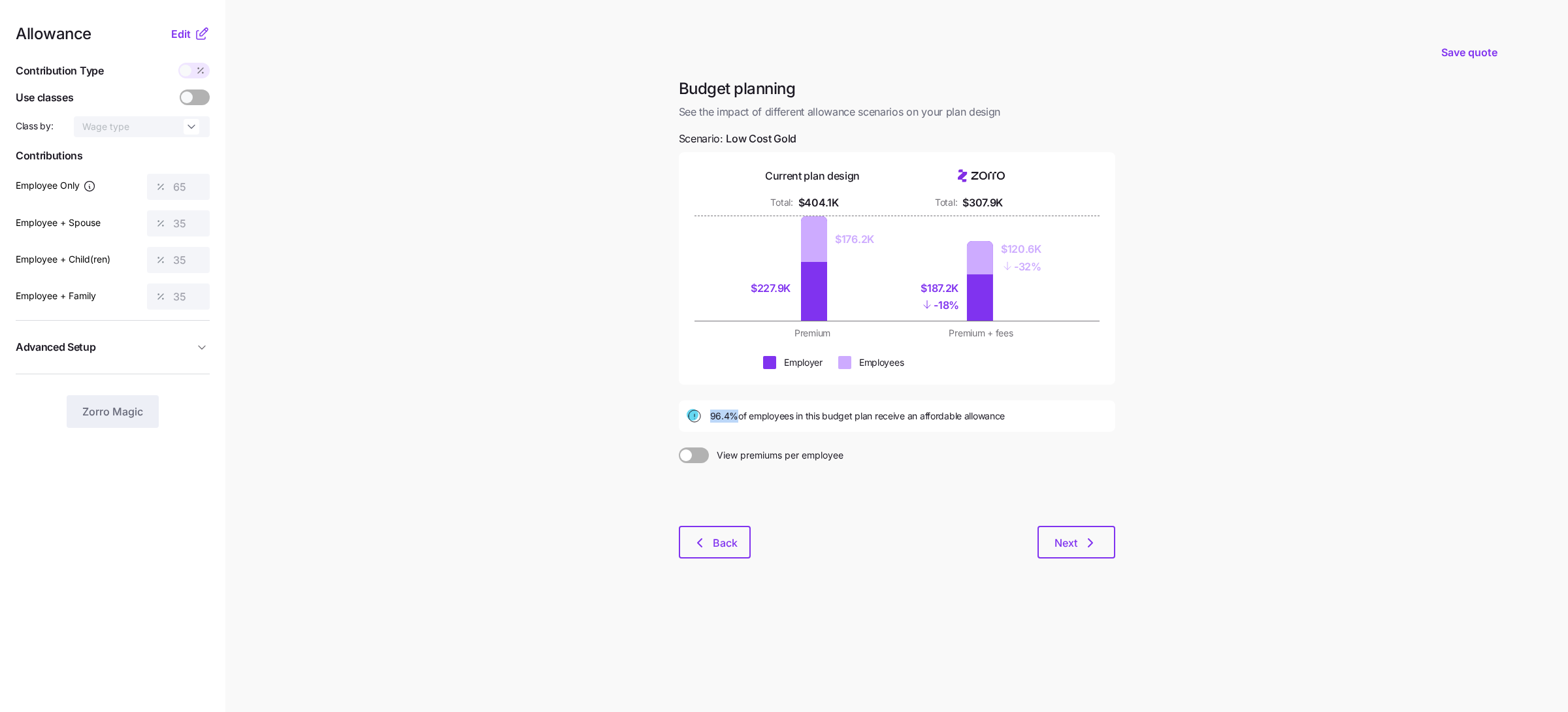
drag, startPoint x: 708, startPoint y: 416, endPoint x: 735, endPoint y: 418, distance: 27.1
click at [735, 418] on div "96.4% of employees in this budget plan receive an affordable allowance" at bounding box center [897, 416] width 420 height 16
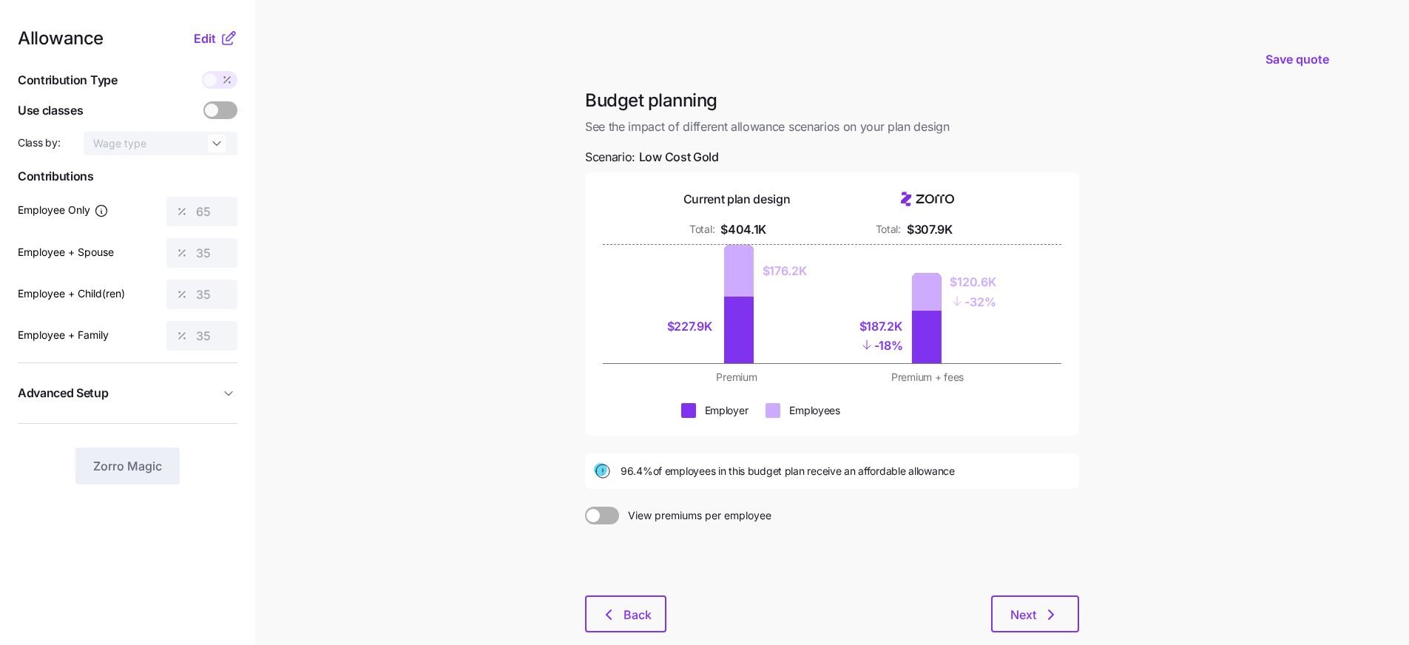
click at [894, 81] on div "Save quote" at bounding box center [831, 59] width 1035 height 59
drag, startPoint x: 623, startPoint y: 473, endPoint x: 650, endPoint y: 473, distance: 27.4
click at [650, 473] on span "96.4% of employees in this budget plan receive an affordable allowance" at bounding box center [788, 471] width 334 height 15
click at [632, 473] on span "96.4% of employees in this budget plan receive an affordable allowance" at bounding box center [788, 471] width 334 height 15
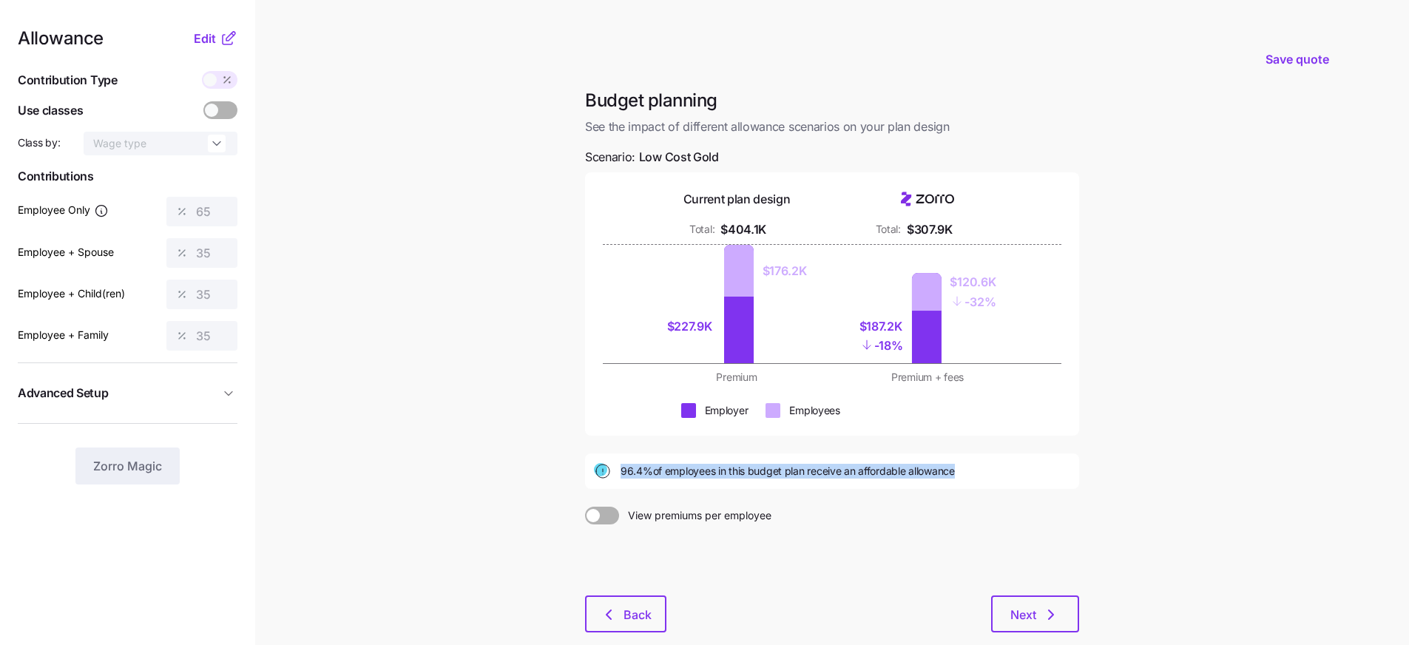
click at [632, 473] on span "96.4% of employees in this budget plan receive an affordable allowance" at bounding box center [788, 471] width 334 height 15
click at [644, 473] on span "96.4% of employees in this budget plan receive an affordable allowance" at bounding box center [788, 471] width 334 height 15
drag, startPoint x: 650, startPoint y: 472, endPoint x: 629, endPoint y: 470, distance: 21.6
click at [629, 470] on span "96.4% of employees in this budget plan receive an affordable allowance" at bounding box center [788, 471] width 334 height 15
click at [203, 47] on span "Edit" at bounding box center [205, 39] width 22 height 18
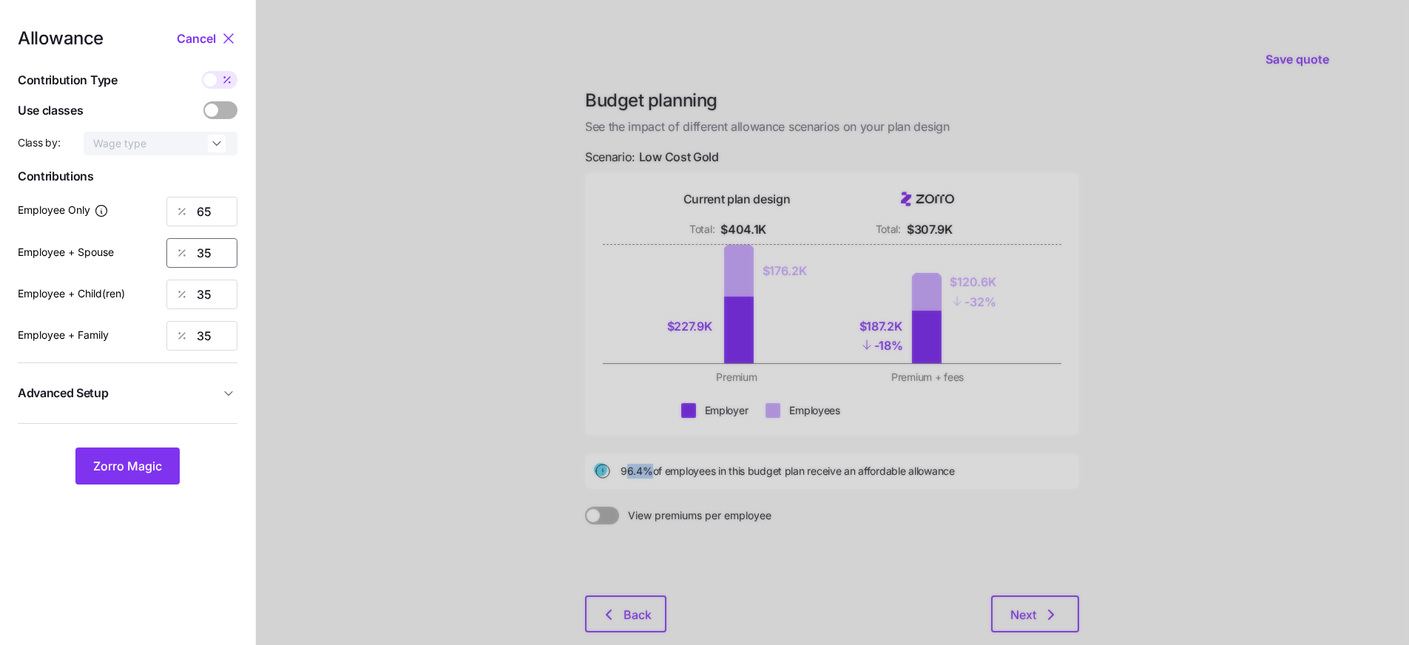
click at [207, 255] on input "35" at bounding box center [201, 253] width 71 height 30
type input "30"
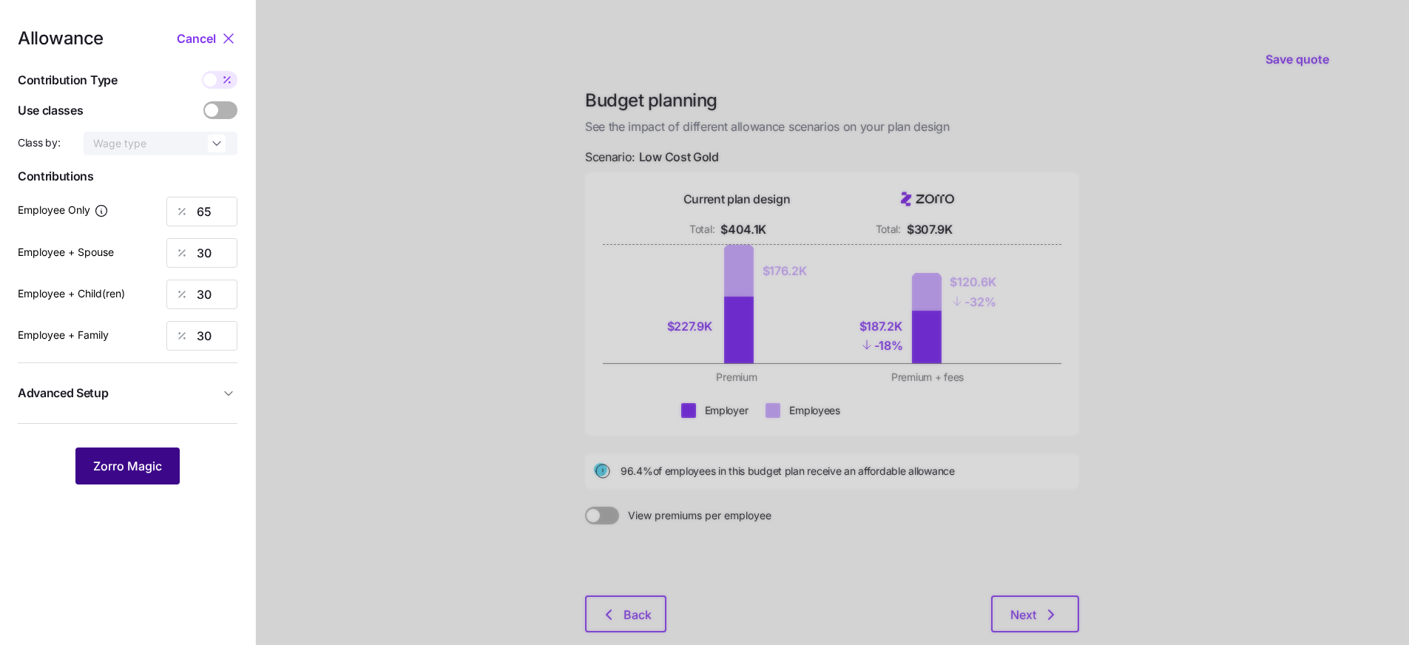
click at [126, 466] on span "Zorro Magic" at bounding box center [127, 466] width 69 height 18
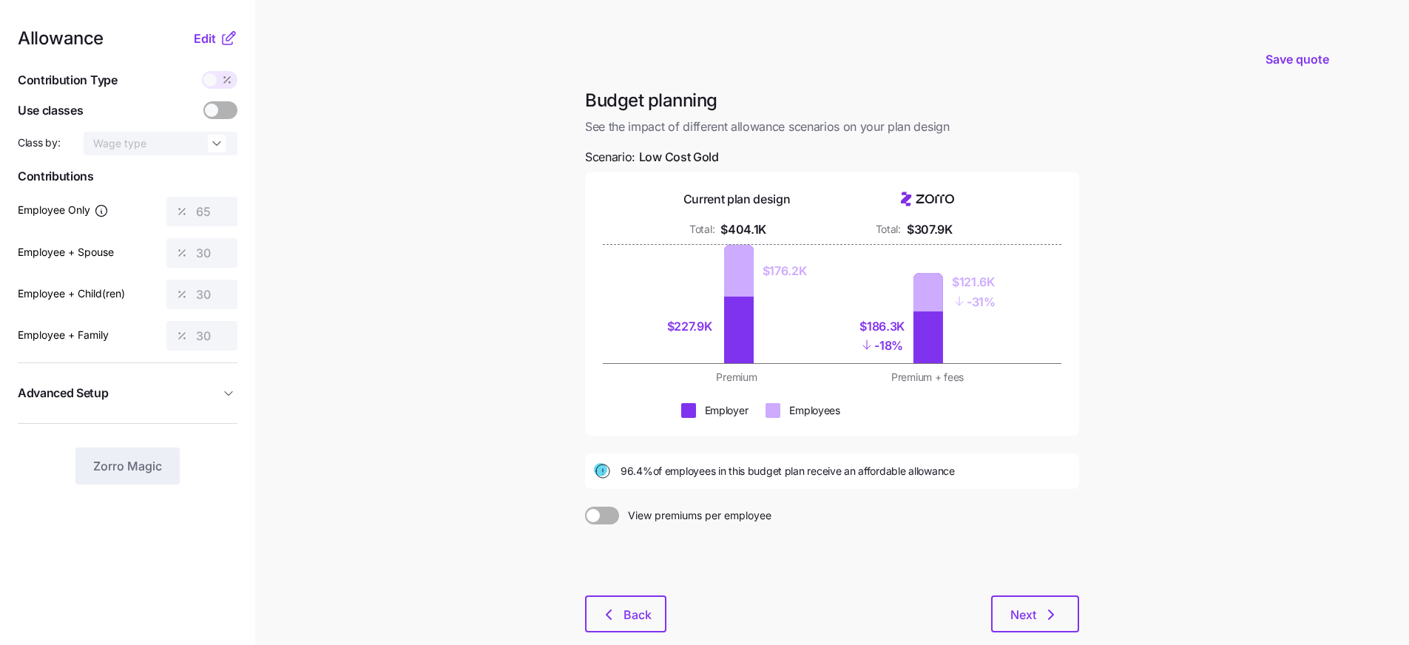
click at [219, 75] on span at bounding box center [227, 80] width 21 height 18
click at [213, 38] on span "Edit" at bounding box center [205, 39] width 22 height 18
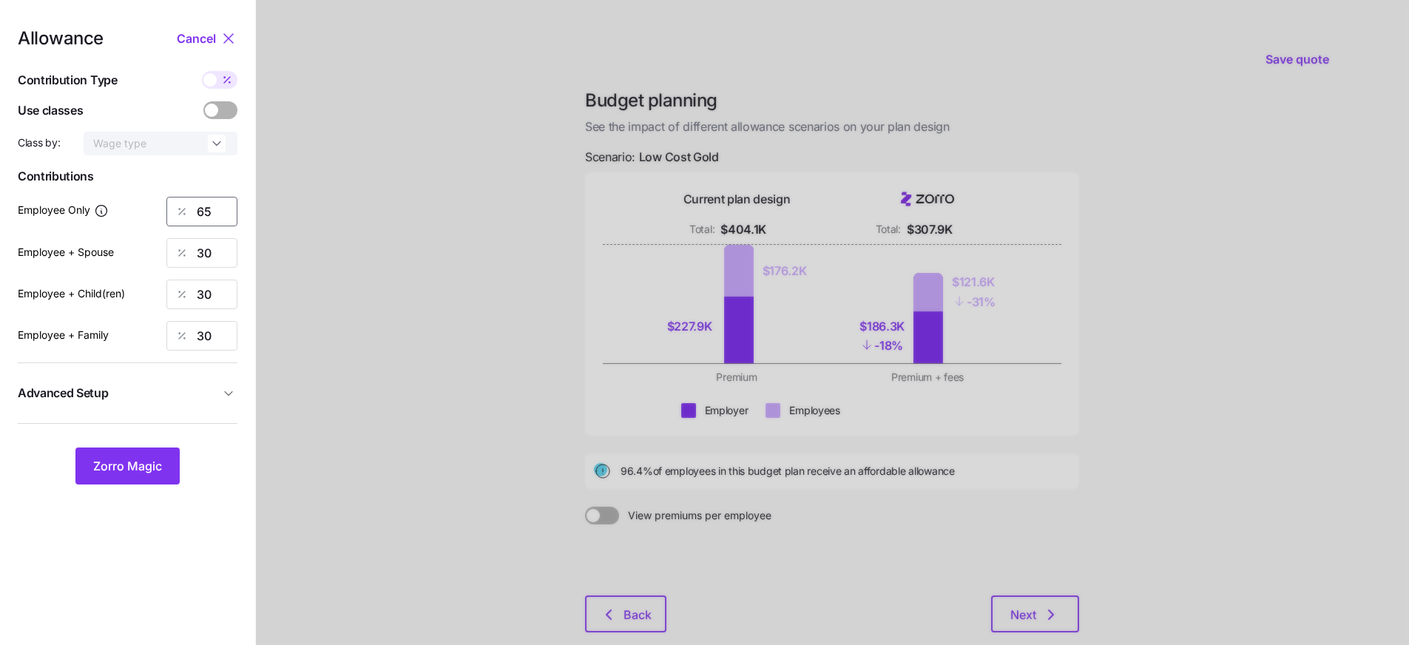
click at [214, 206] on input "65" at bounding box center [201, 212] width 71 height 30
type input "63"
click at [144, 470] on span "Zorro Magic" at bounding box center [127, 466] width 69 height 18
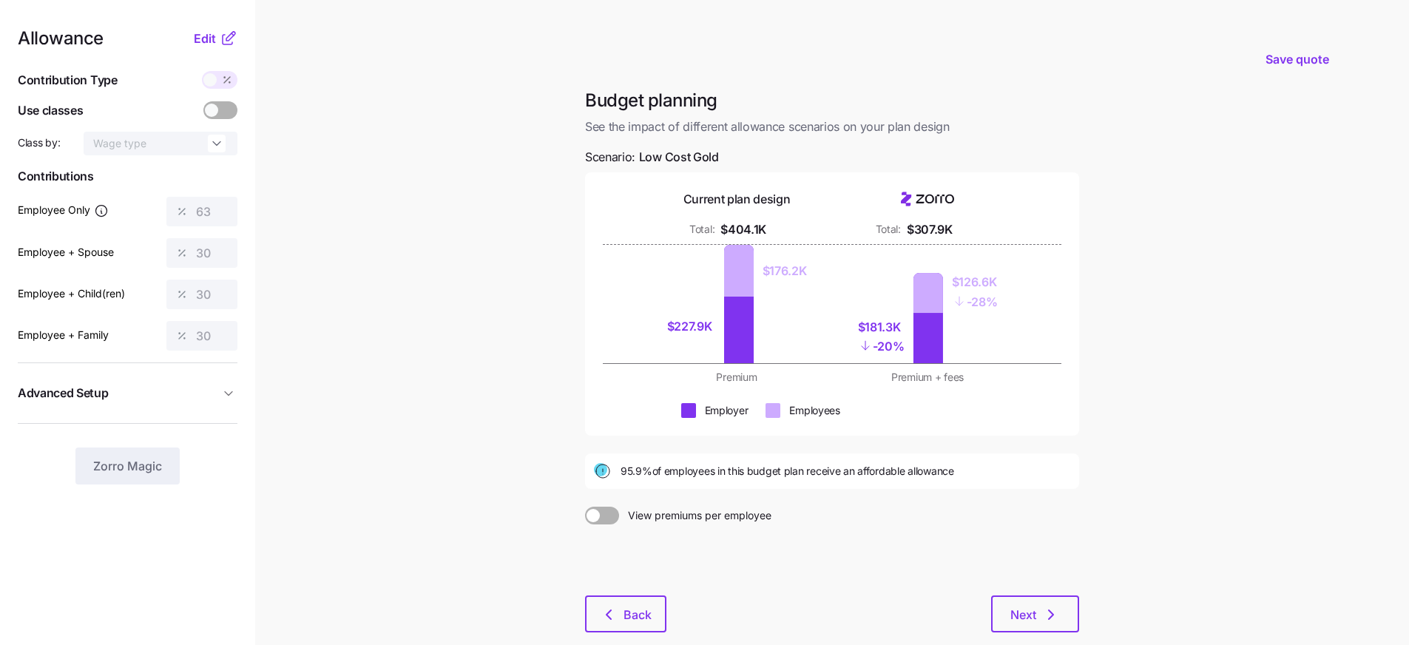
click at [443, 57] on div "Save quote" at bounding box center [831, 59] width 1035 height 59
drag, startPoint x: 15, startPoint y: 248, endPoint x: 126, endPoint y: 250, distance: 111.7
click at [126, 250] on nav "Allowance Edit Contribution Type Use classes Class by: Wage type Contributions …" at bounding box center [127, 363] width 255 height 727
drag, startPoint x: 26, startPoint y: 294, endPoint x: 124, endPoint y: 297, distance: 97.7
click at [124, 297] on label "Employee + Child(ren)" at bounding box center [71, 293] width 107 height 16
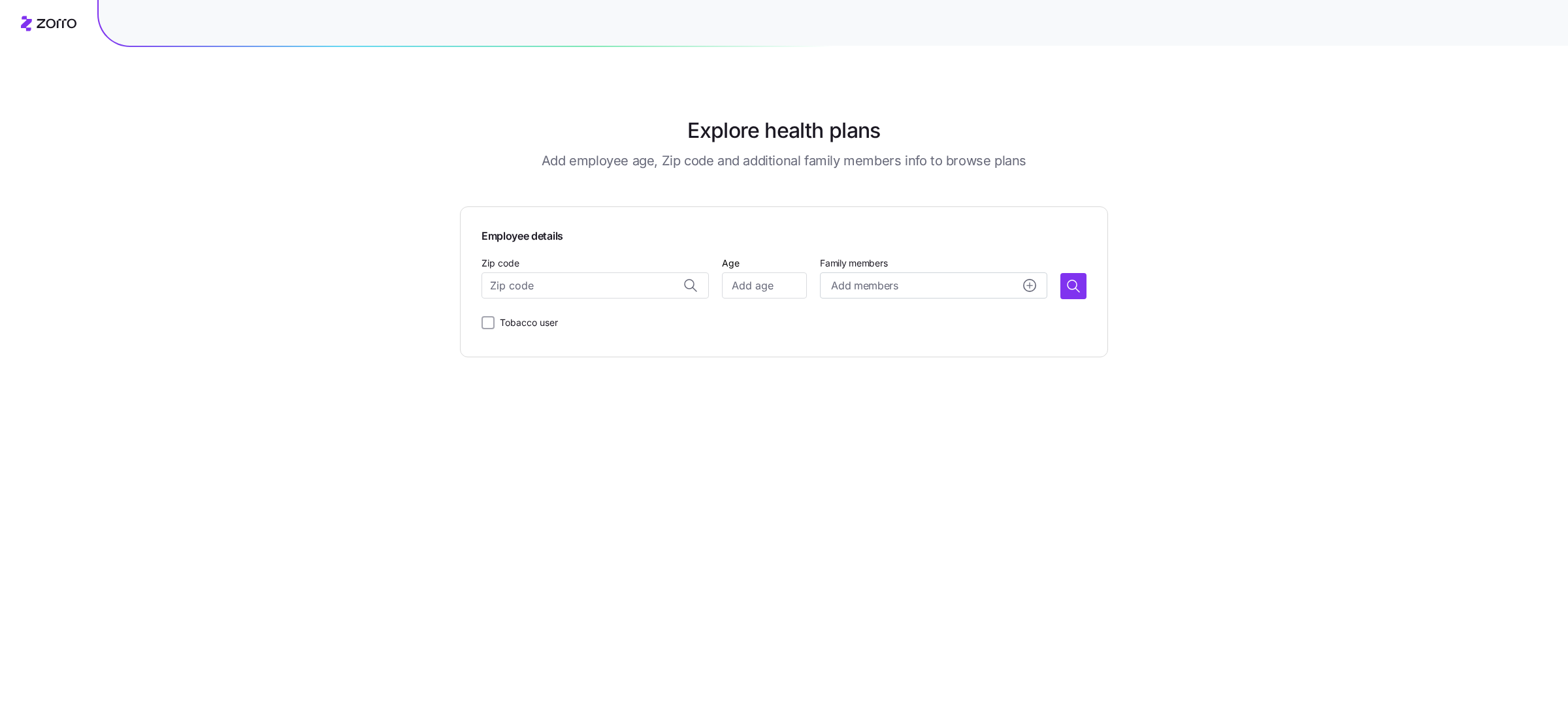
click at [768, 245] on div "Employee details Zip code Age Family members Add members Tobacco user" at bounding box center [784, 282] width 605 height 108
